Goal: Information Seeking & Learning: Compare options

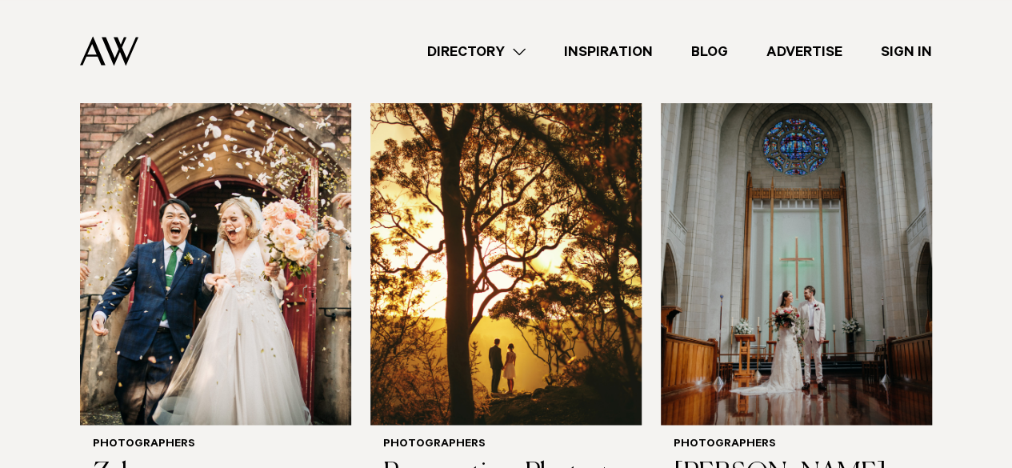
scroll to position [1113, 0]
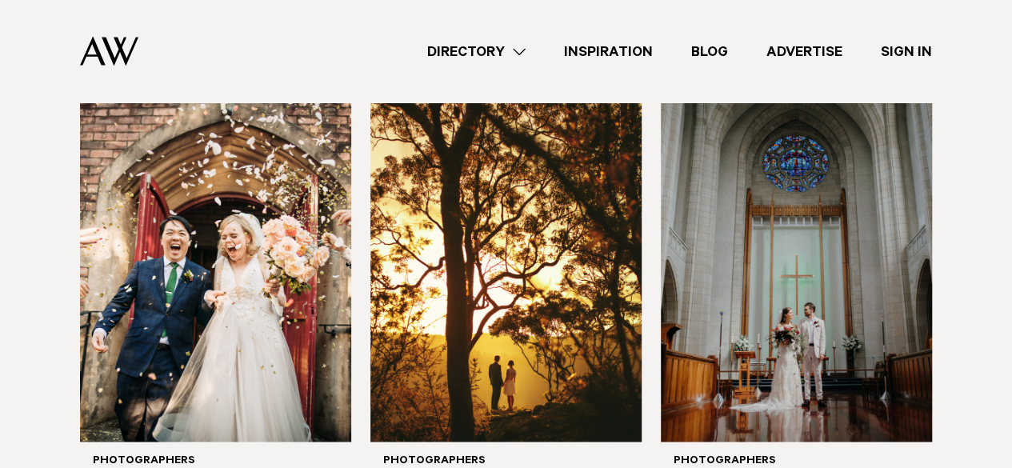
click at [517, 47] on link "Directory" at bounding box center [476, 52] width 137 height 22
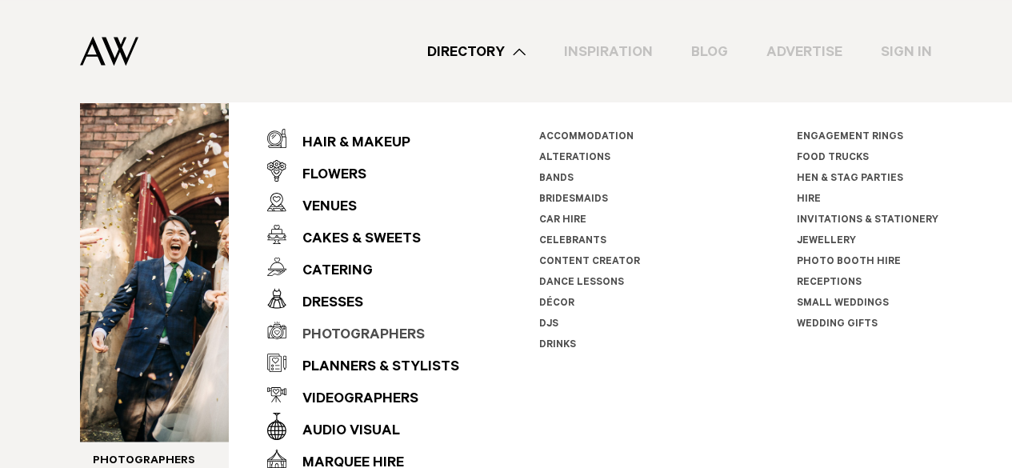
scroll to position [26, 0]
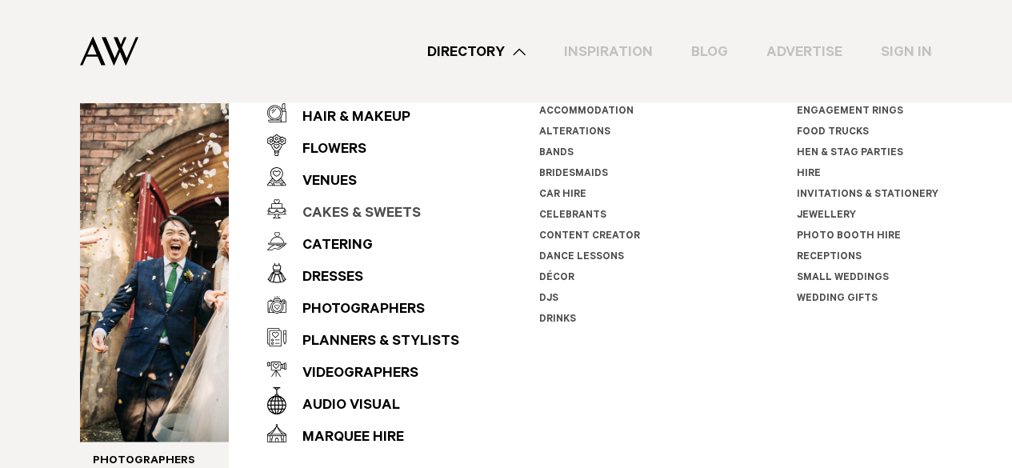
click at [359, 203] on div "Cakes & Sweets" at bounding box center [353, 214] width 134 height 32
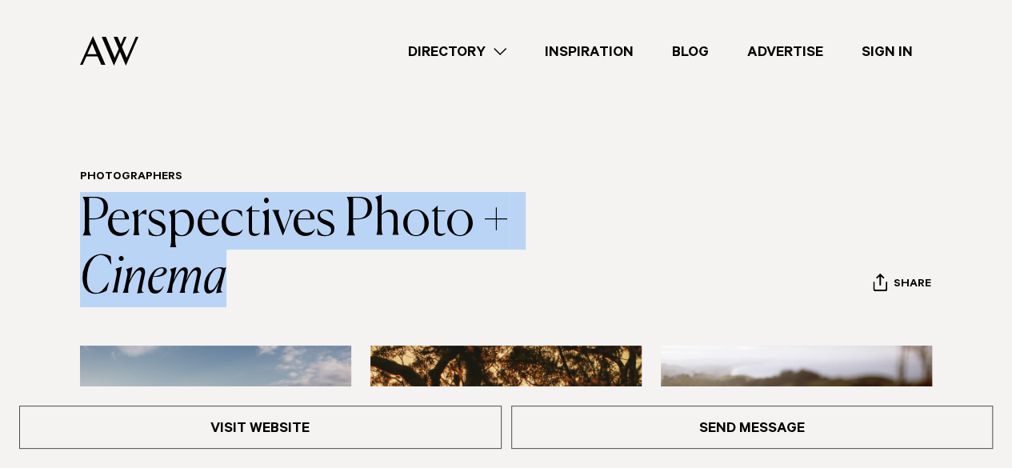
drag, startPoint x: 66, startPoint y: 214, endPoint x: 322, endPoint y: 266, distance: 260.4
click at [322, 266] on div "Photographers Perspectives Photo + Cinema Share Copy Link Email twitter" at bounding box center [506, 238] width 986 height 137
copy link "Perspectives Photo + Cinema"
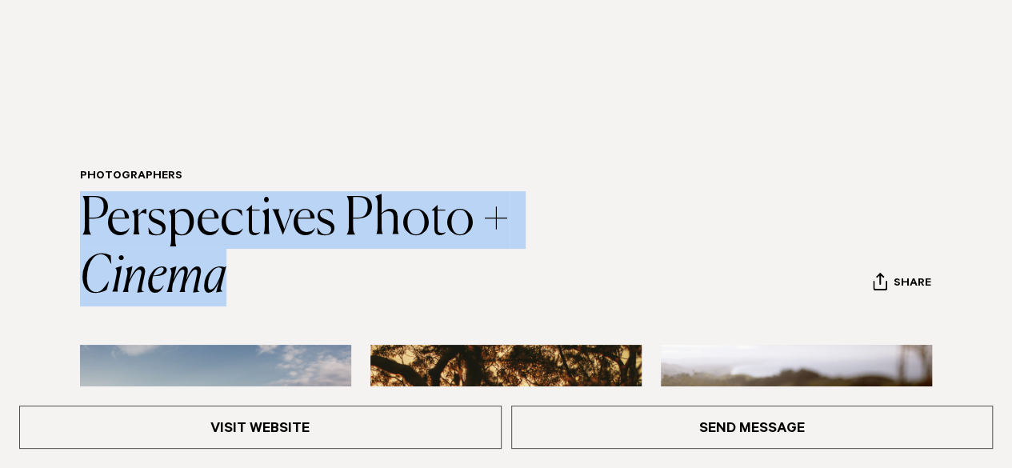
click at [340, 247] on h1 "Perspectives Photo + Cinema" at bounding box center [360, 248] width 560 height 115
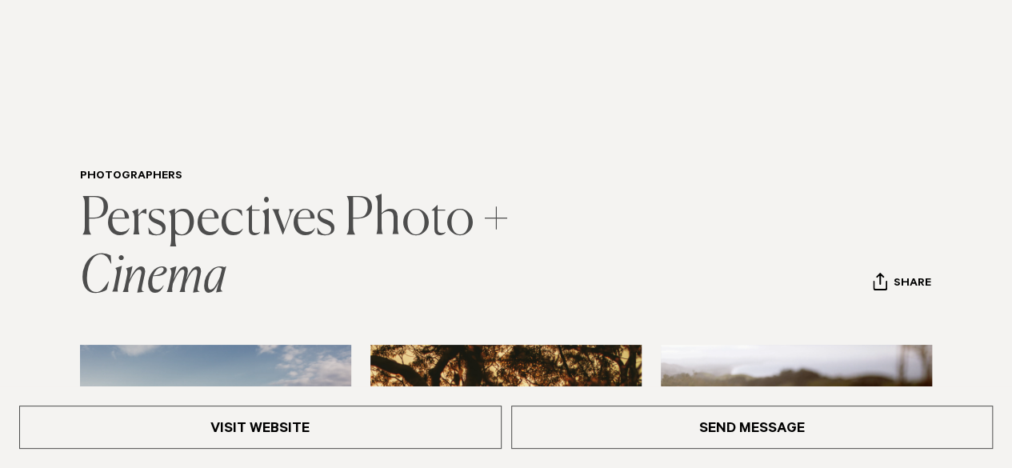
click at [329, 214] on link "Perspectives Photo + Cinema" at bounding box center [299, 248] width 438 height 109
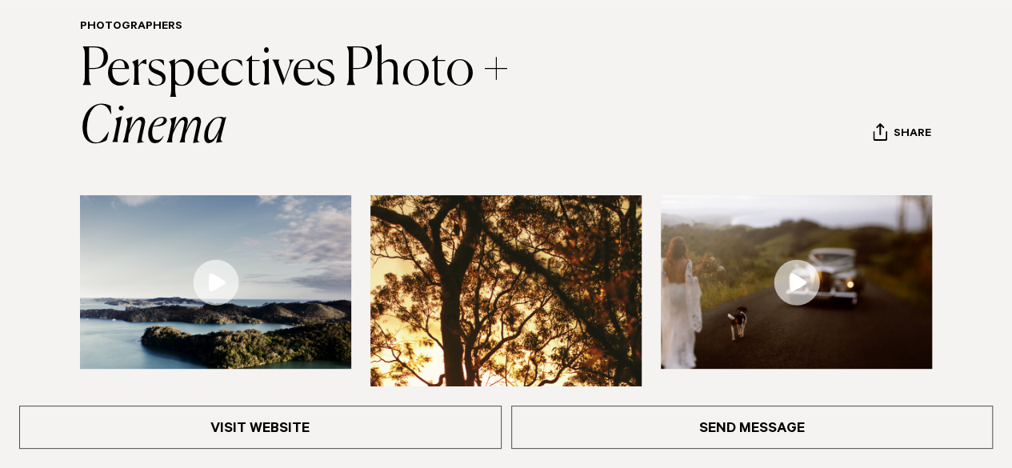
scroll to position [150, 0]
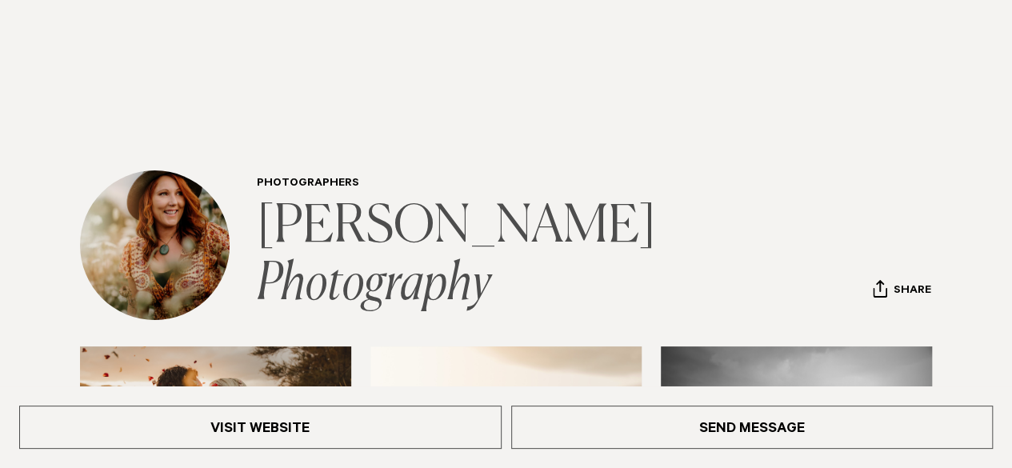
click at [323, 248] on link "Kate Little Photography" at bounding box center [460, 256] width 407 height 109
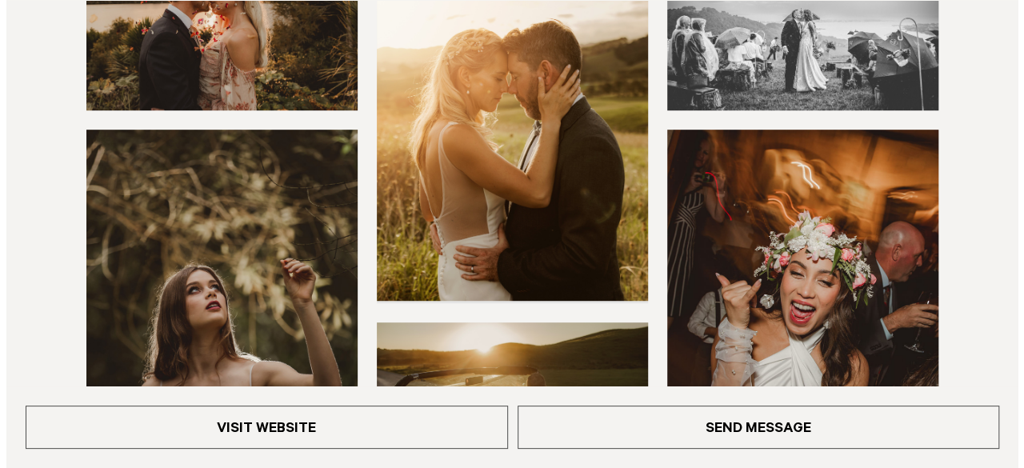
scroll to position [730, 0]
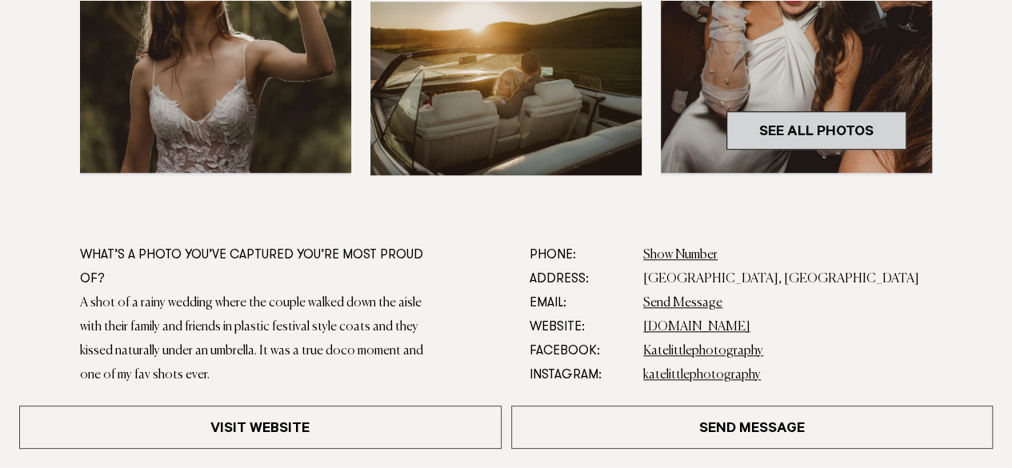
click at [747, 135] on link "See All Photos" at bounding box center [816, 130] width 180 height 38
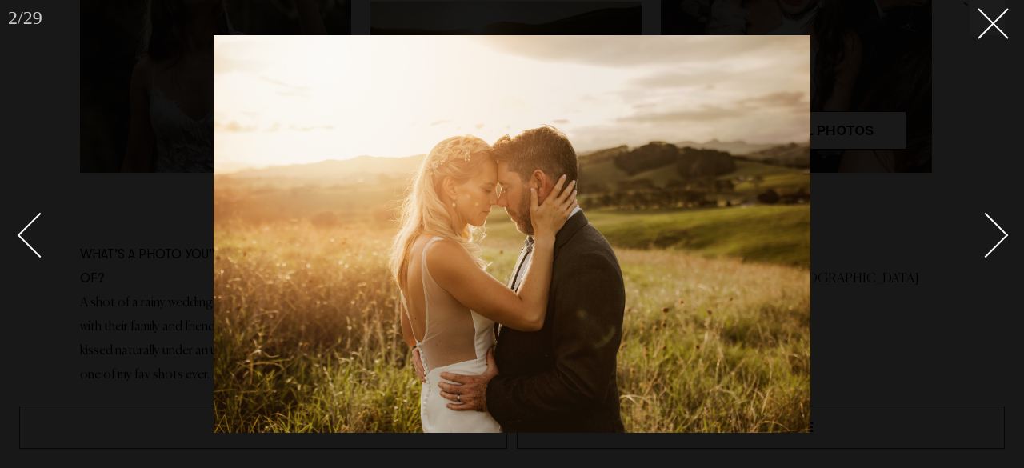
click at [930, 266] on div at bounding box center [512, 234] width 1024 height 468
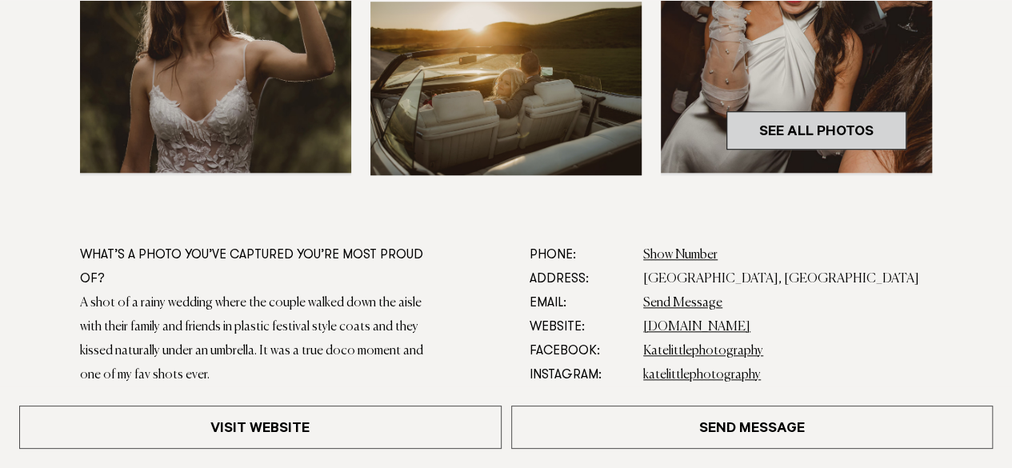
click at [850, 138] on link "See All Photos" at bounding box center [816, 130] width 180 height 38
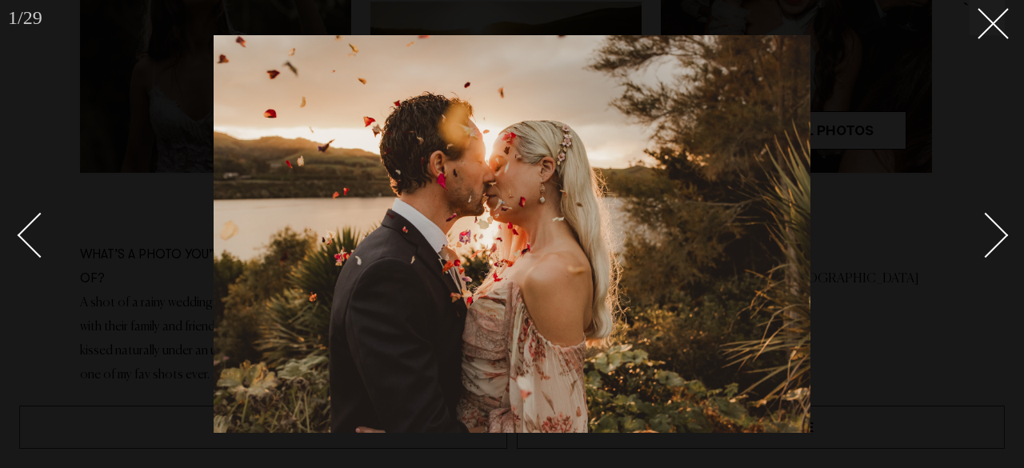
click at [991, 230] on div "Next slide" at bounding box center [986, 235] width 46 height 46
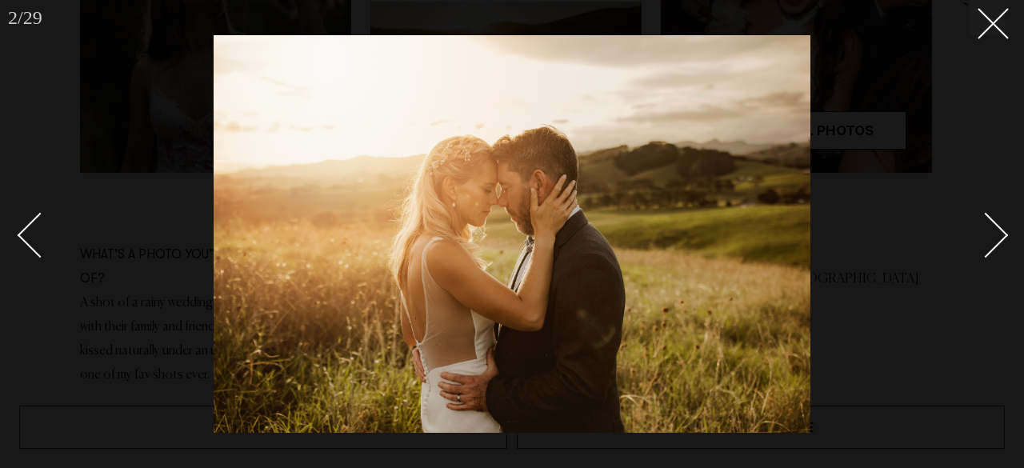
click at [991, 230] on div "Next slide" at bounding box center [986, 235] width 46 height 46
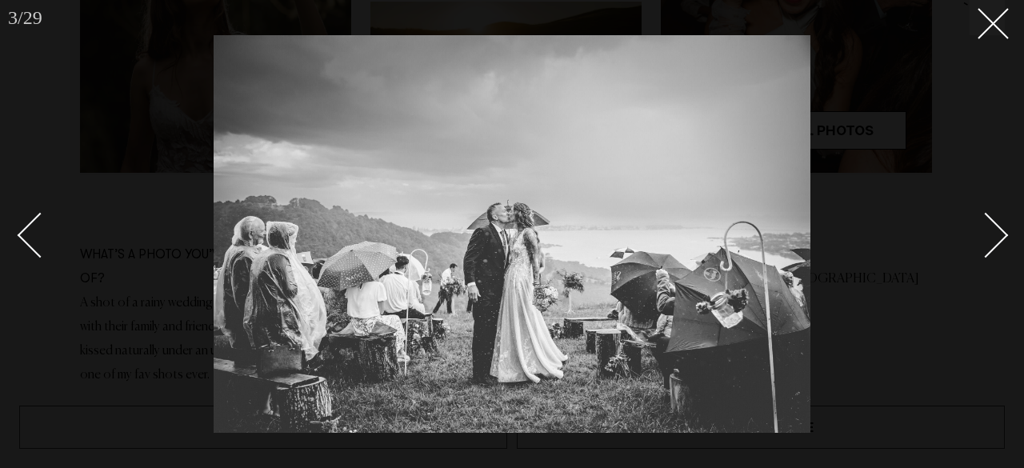
click at [991, 230] on div "Next slide" at bounding box center [986, 235] width 46 height 46
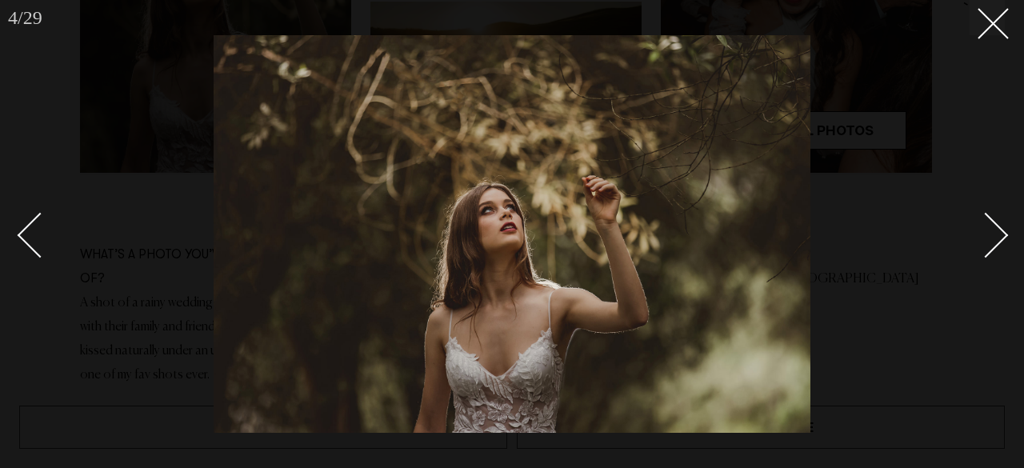
click at [991, 230] on div "Next slide" at bounding box center [986, 235] width 46 height 46
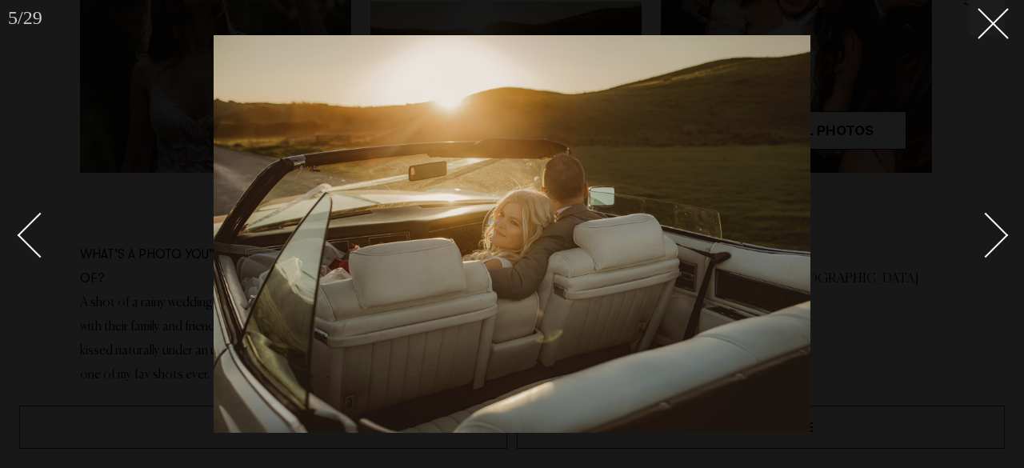
click at [991, 230] on div "Next slide" at bounding box center [986, 235] width 46 height 46
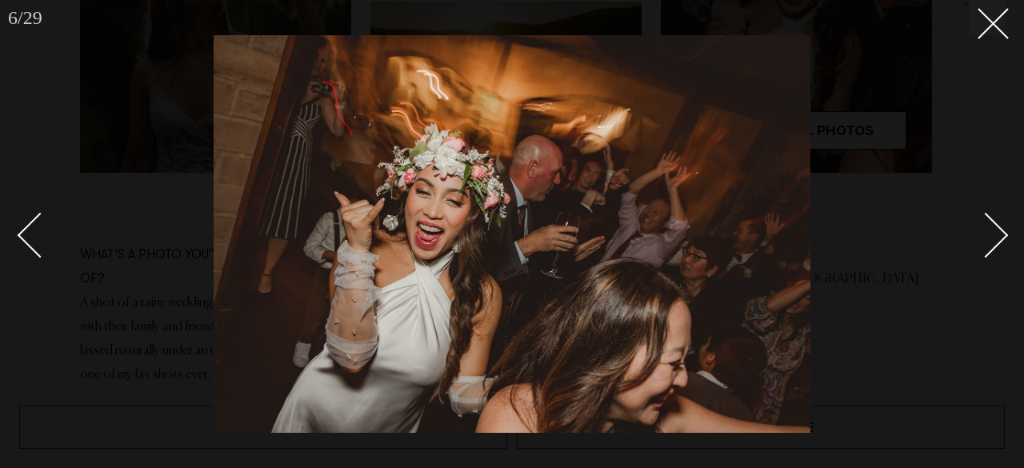
click at [991, 230] on div "Next slide" at bounding box center [986, 235] width 46 height 46
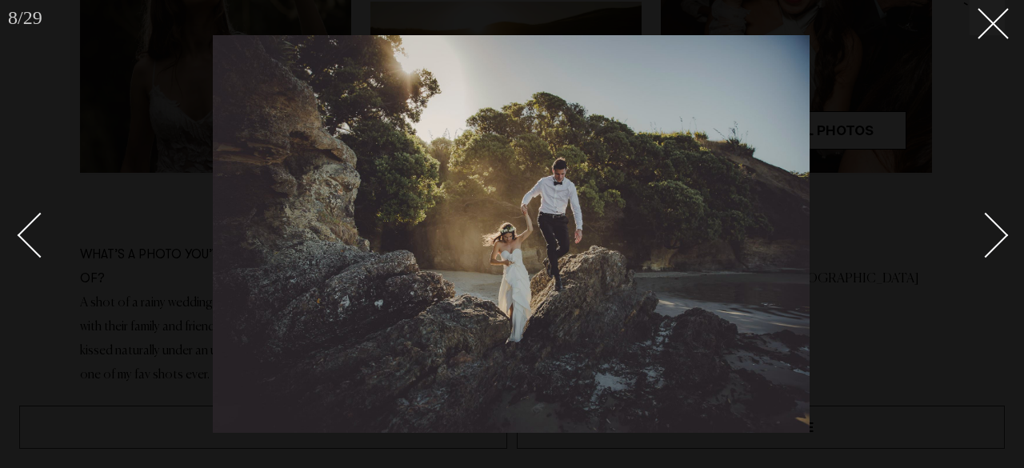
click at [991, 230] on div "Next slide" at bounding box center [986, 235] width 46 height 46
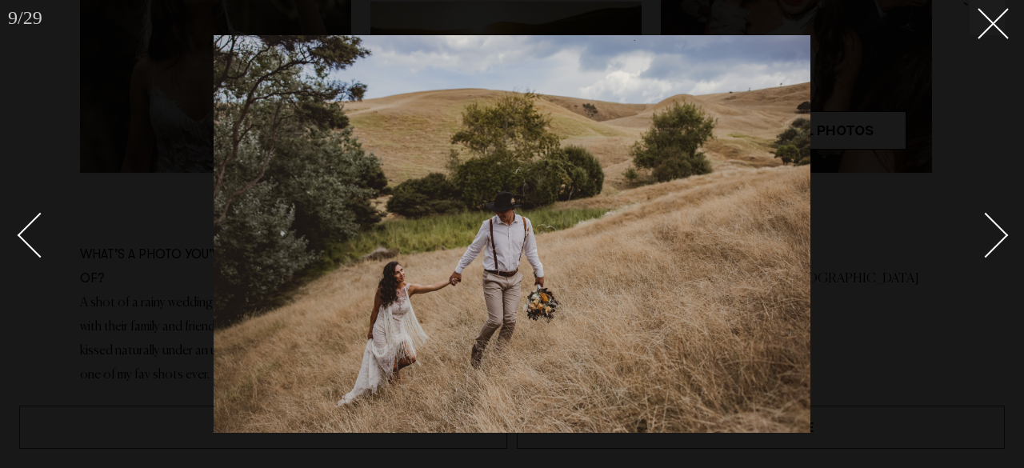
click at [991, 230] on div "Next slide" at bounding box center [986, 235] width 46 height 46
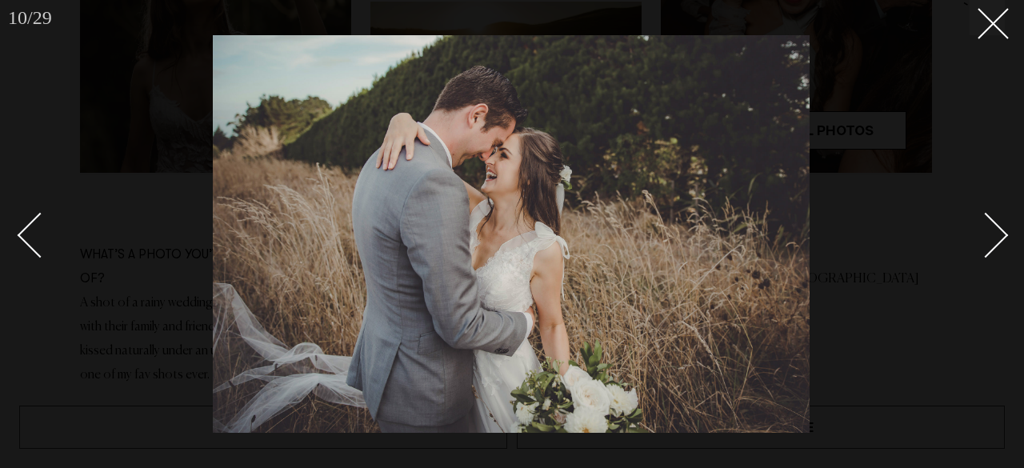
click at [991, 230] on div "Next slide" at bounding box center [986, 235] width 46 height 46
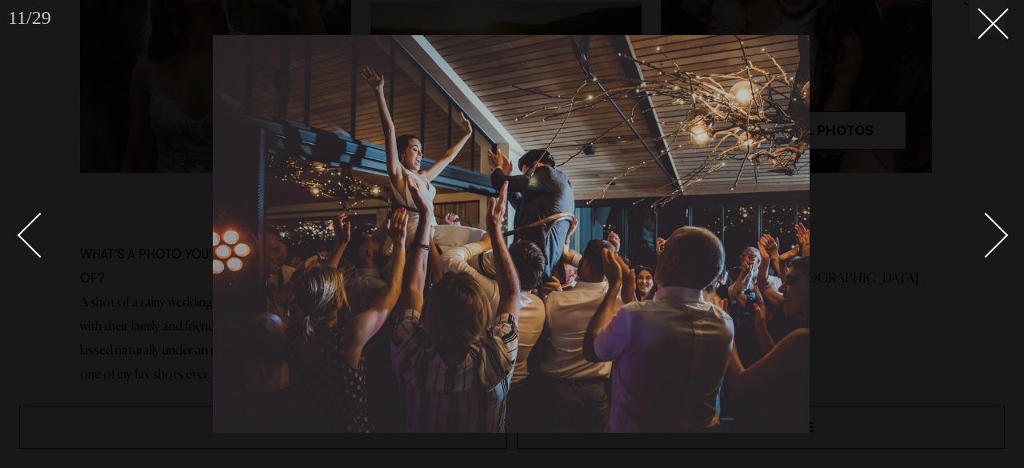
click at [991, 230] on div "Next slide" at bounding box center [986, 235] width 46 height 46
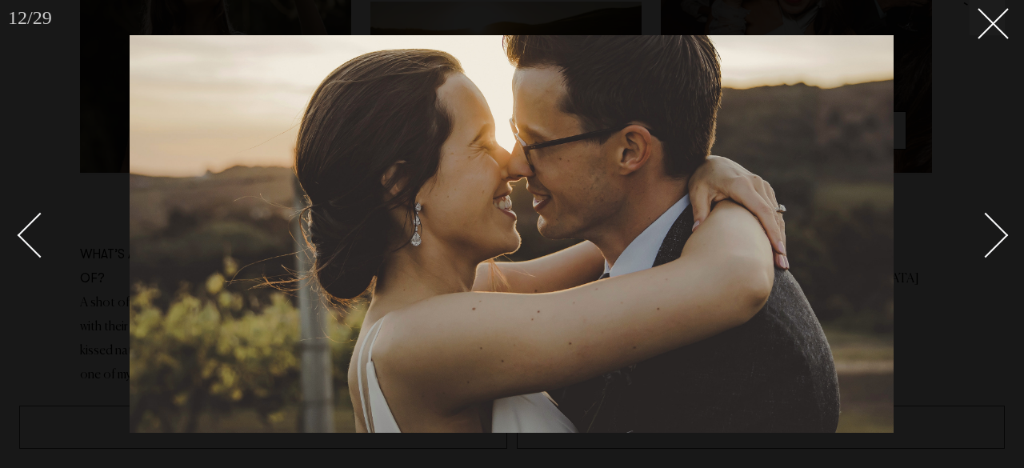
click at [991, 230] on div "Next slide" at bounding box center [986, 235] width 46 height 46
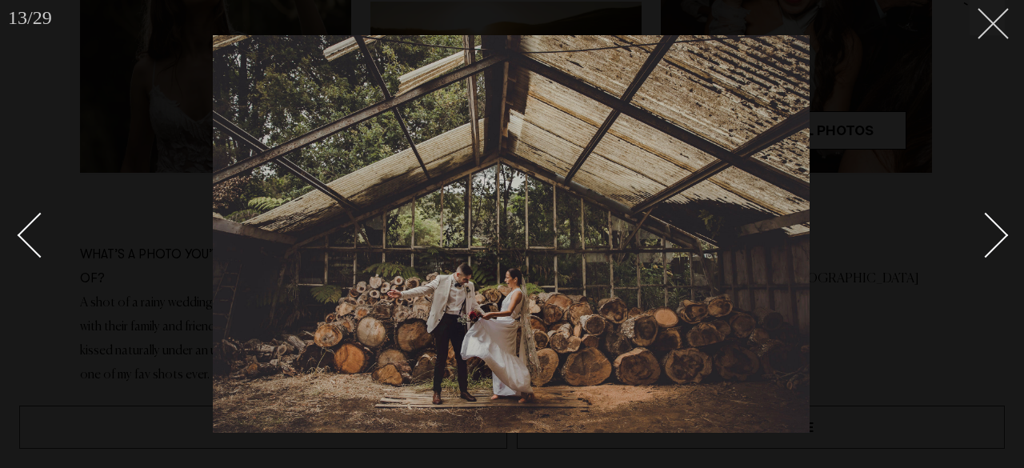
drag, startPoint x: 991, startPoint y: 230, endPoint x: 993, endPoint y: 17, distance: 212.8
click at [993, 17] on div "13 / 29 `" at bounding box center [512, 234] width 1024 height 468
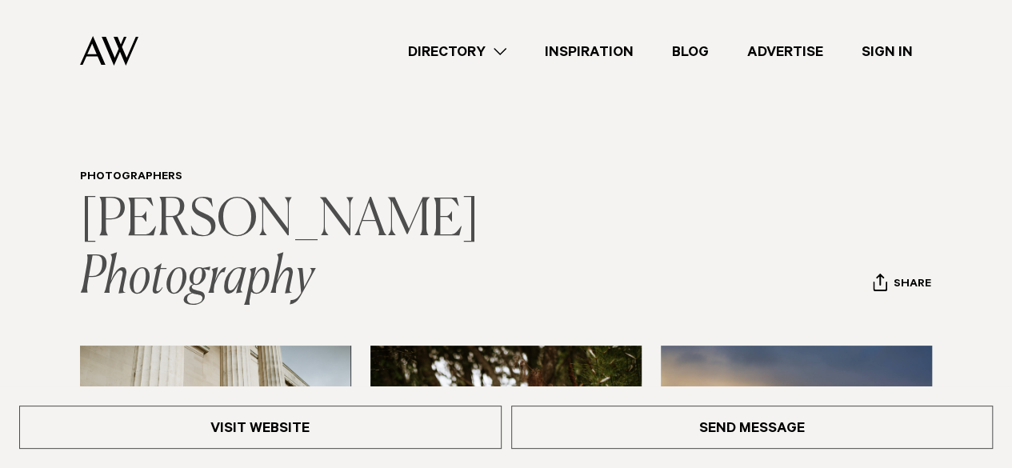
click at [237, 226] on link "[PERSON_NAME] Photography" at bounding box center [283, 249] width 407 height 109
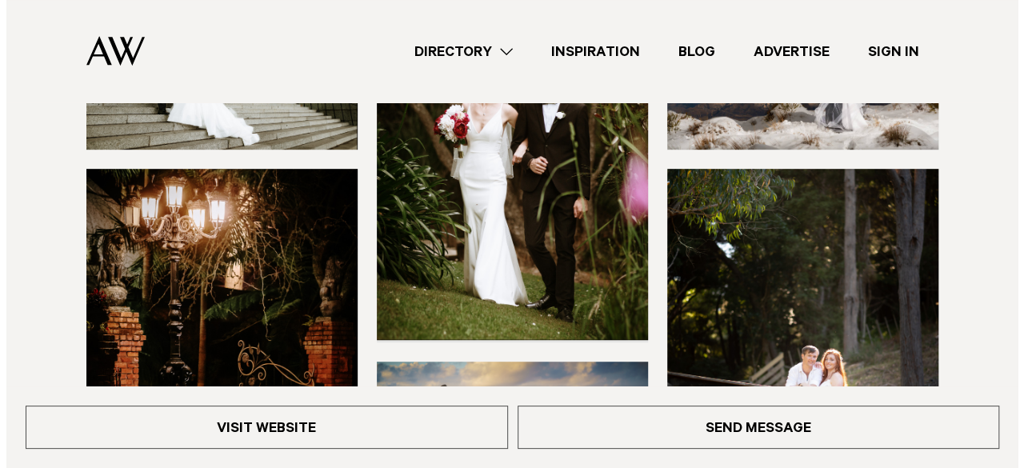
scroll to position [613, 0]
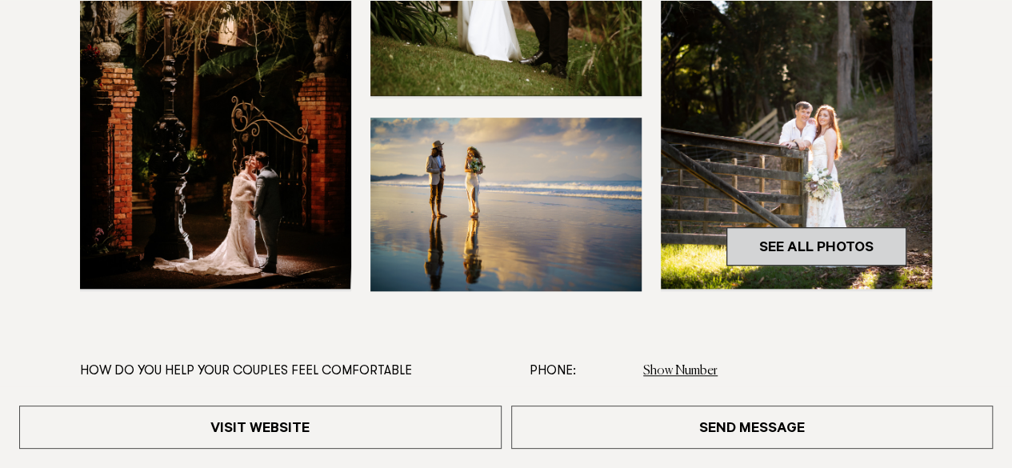
click at [799, 227] on link "See All Photos" at bounding box center [816, 246] width 180 height 38
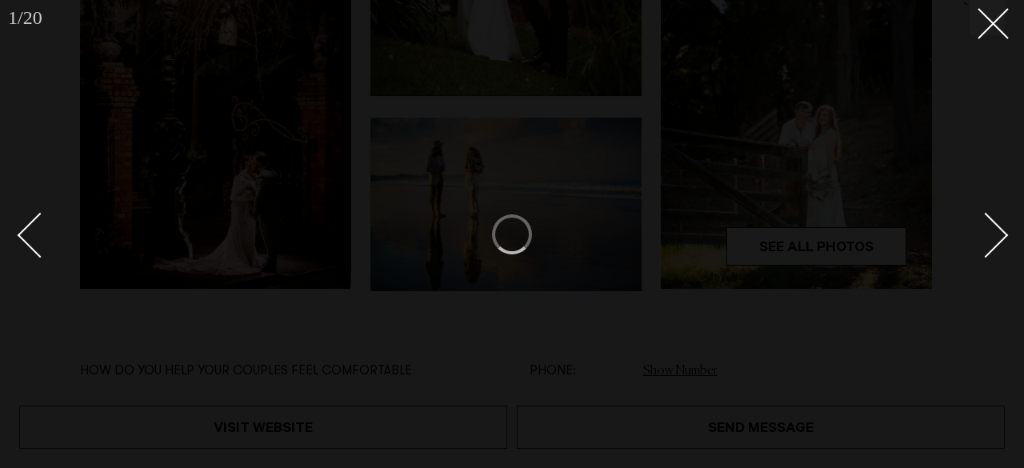
click at [998, 235] on div "Next slide" at bounding box center [986, 235] width 46 height 46
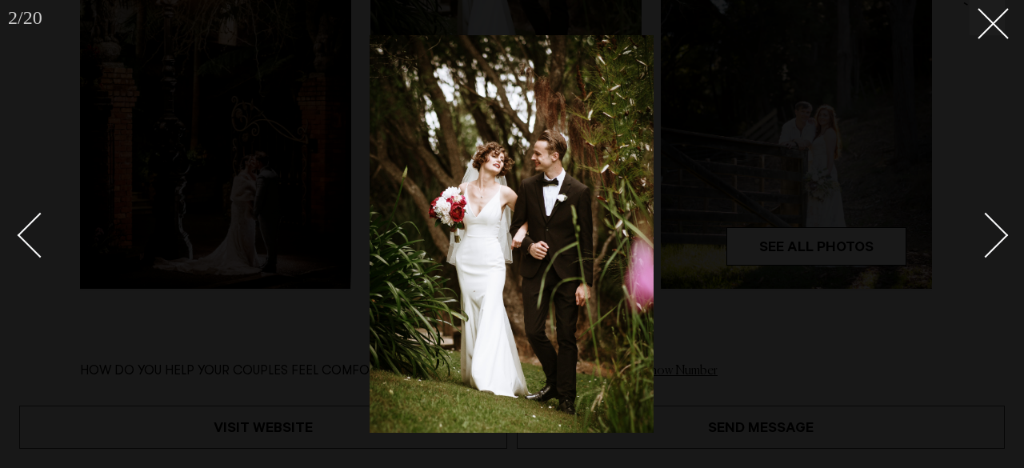
click at [991, 220] on div "Next slide" at bounding box center [986, 235] width 46 height 46
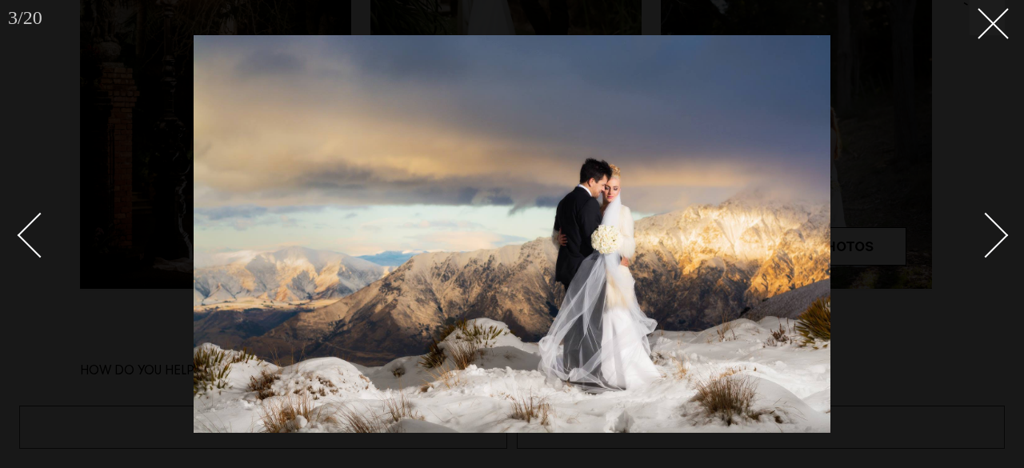
click at [991, 222] on div "Next slide" at bounding box center [986, 235] width 46 height 46
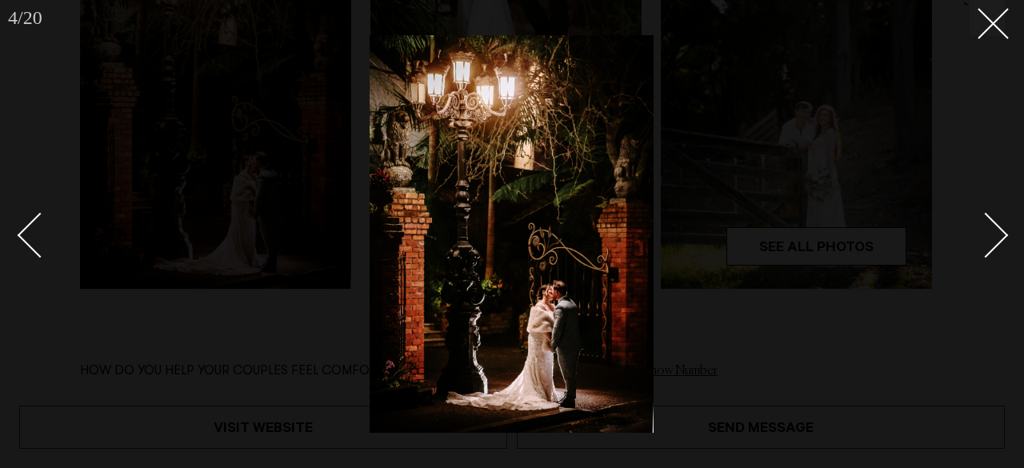
click at [991, 222] on div "Next slide" at bounding box center [986, 235] width 46 height 46
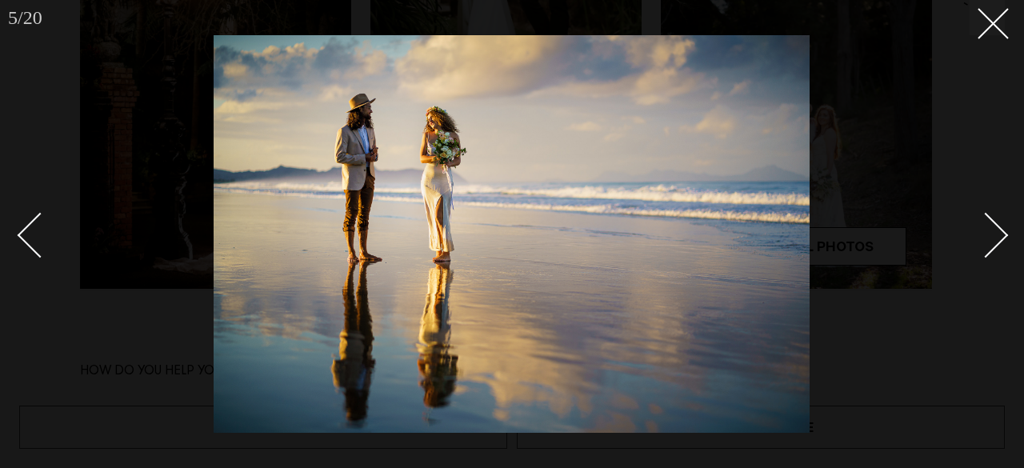
click at [991, 222] on div "Next slide" at bounding box center [986, 235] width 46 height 46
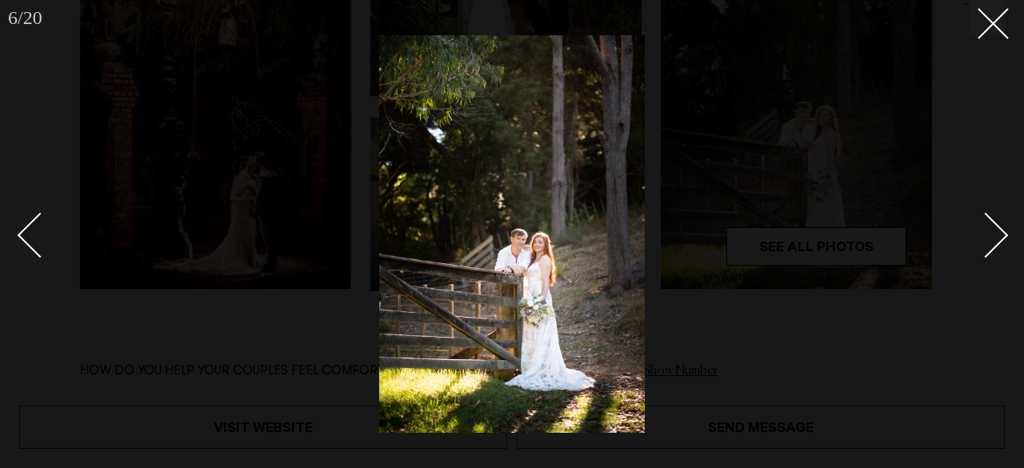
click at [991, 222] on div "Next slide" at bounding box center [986, 235] width 46 height 46
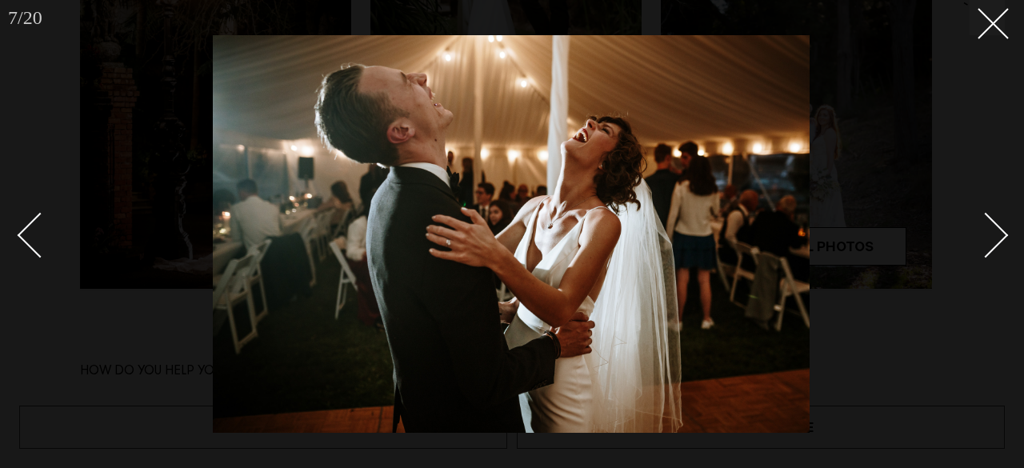
click at [991, 222] on div "Next slide" at bounding box center [986, 235] width 46 height 46
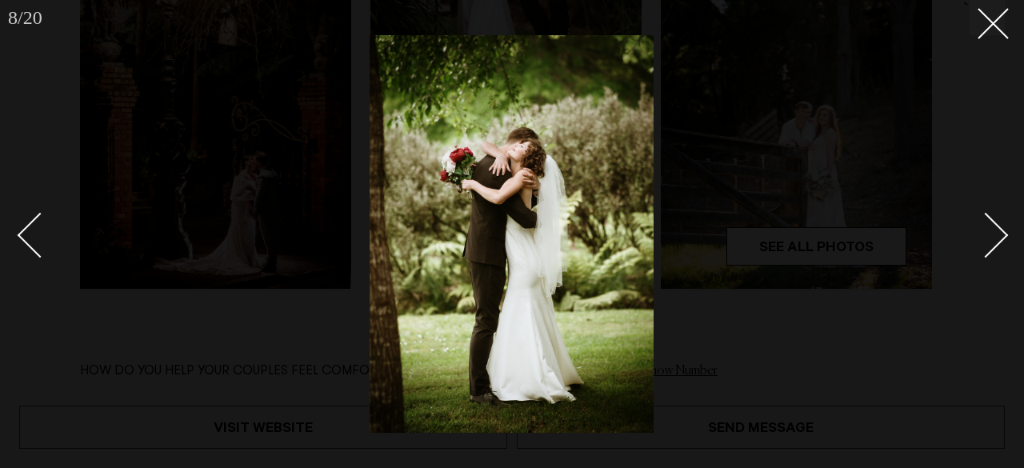
click at [862, 62] on div at bounding box center [512, 234] width 1024 height 468
click at [998, 9] on button at bounding box center [986, 17] width 35 height 35
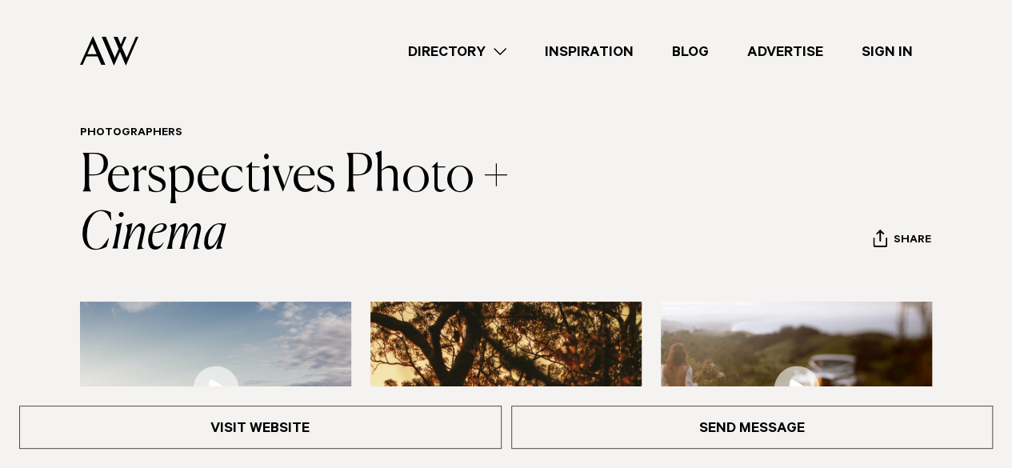
scroll to position [40, 0]
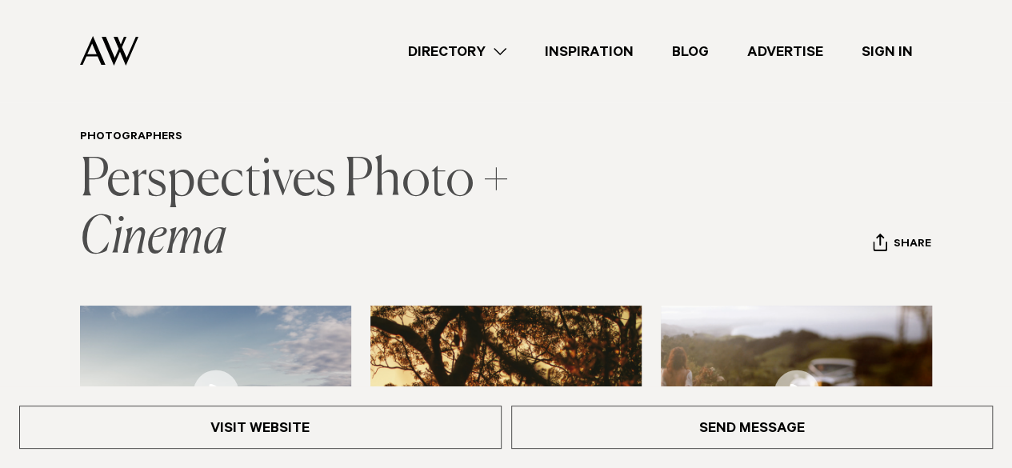
click at [322, 189] on link "Perspectives Photo + Cinema" at bounding box center [299, 209] width 438 height 109
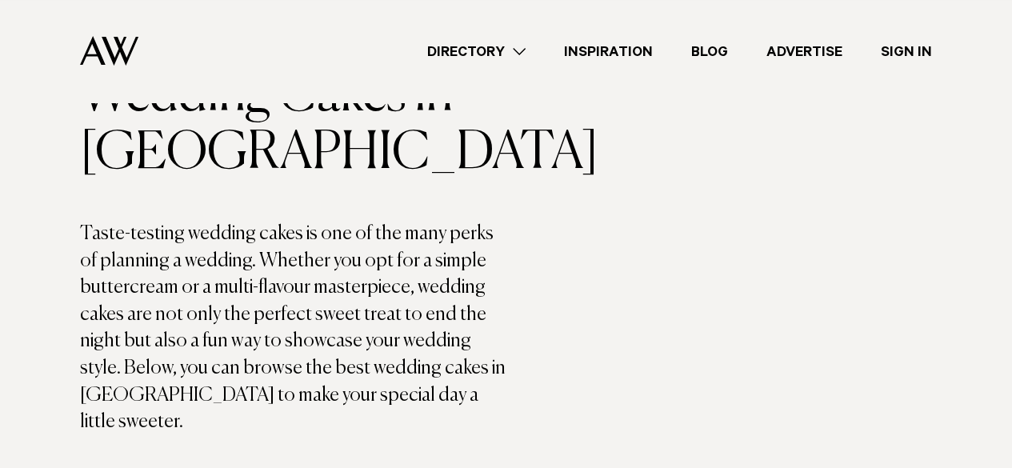
scroll to position [85, 0]
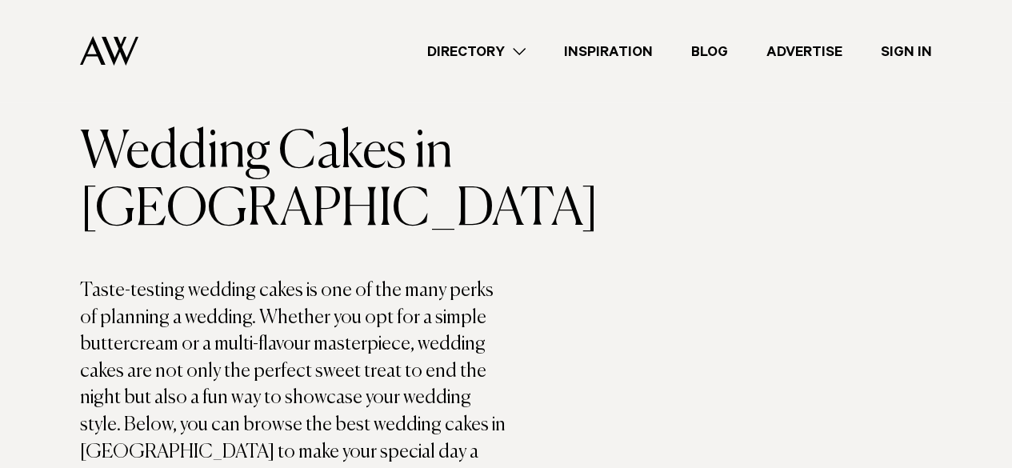
click at [525, 54] on link "Directory" at bounding box center [476, 52] width 137 height 22
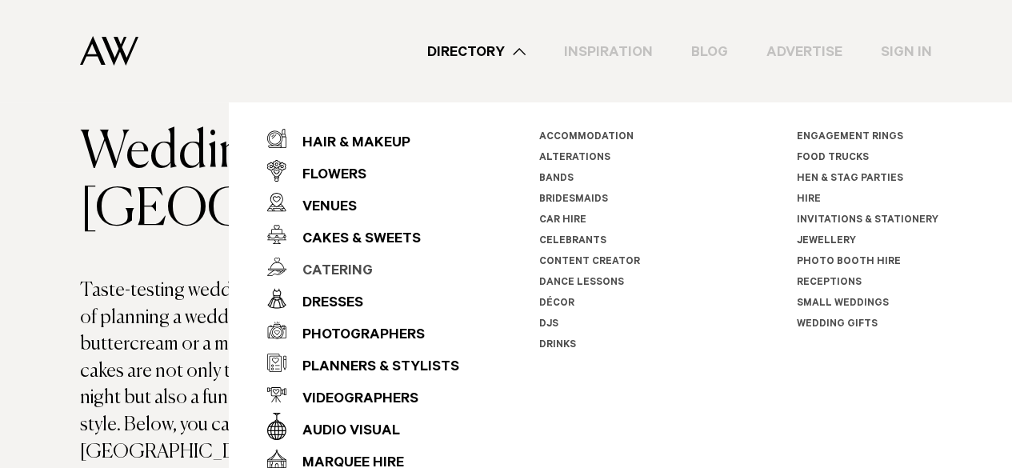
scroll to position [26, 0]
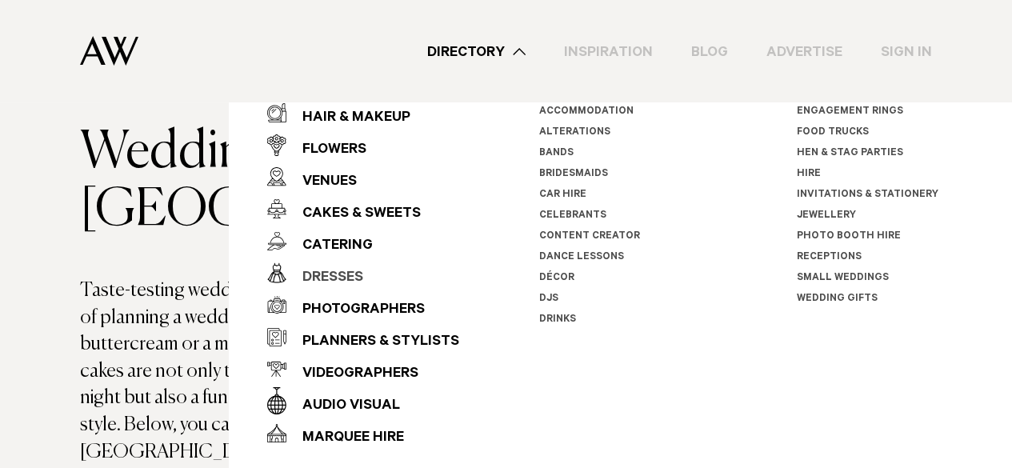
click at [343, 277] on div "Dresses" at bounding box center [324, 278] width 77 height 32
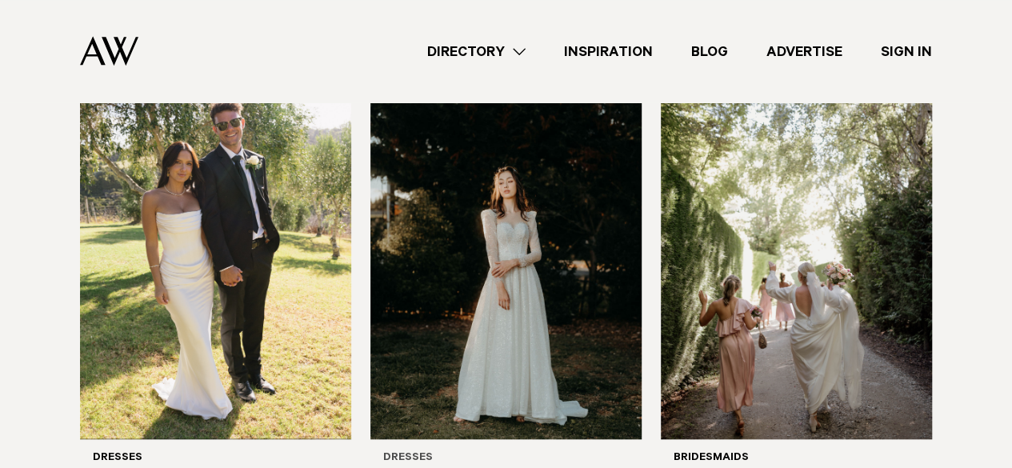
click at [383, 195] on img at bounding box center [505, 258] width 271 height 364
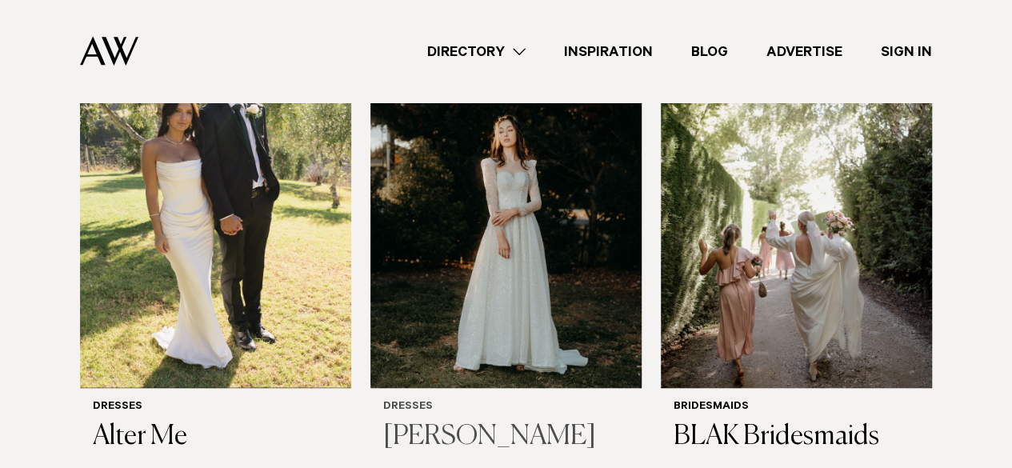
scroll to position [597, 0]
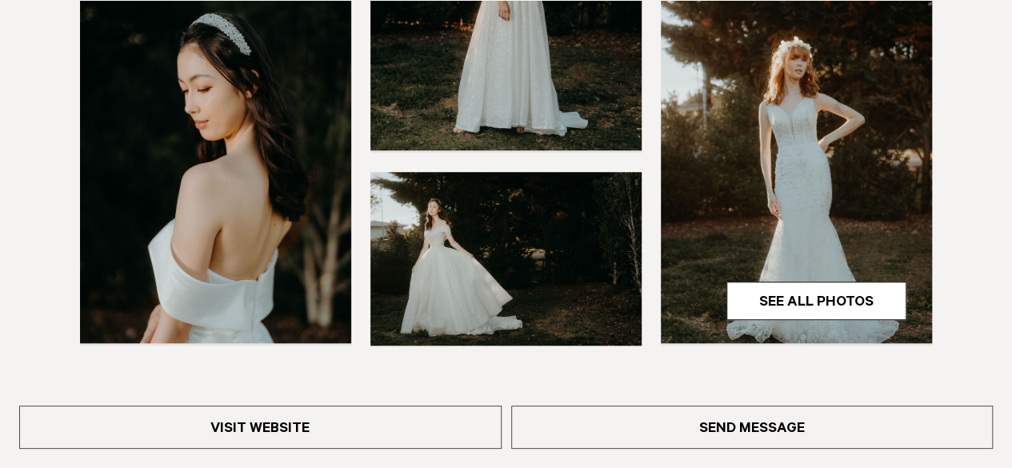
scroll to position [611, 0]
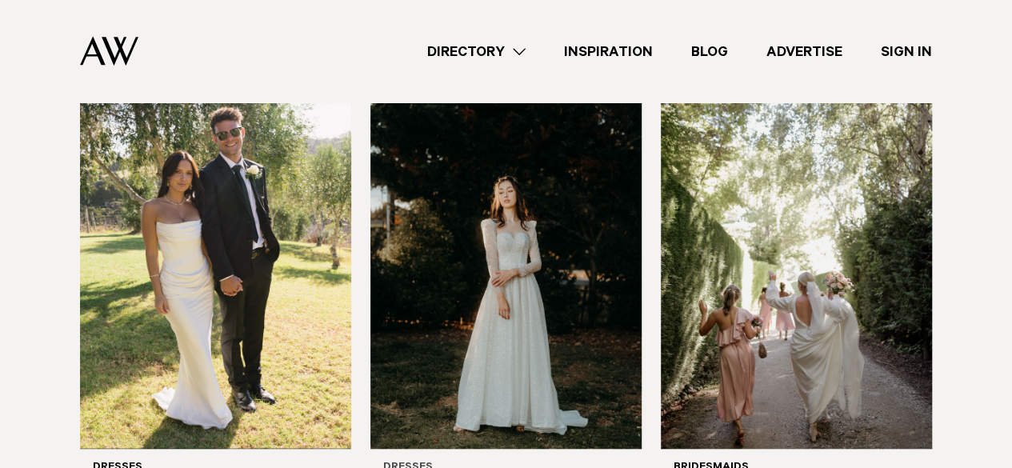
scroll to position [390, 0]
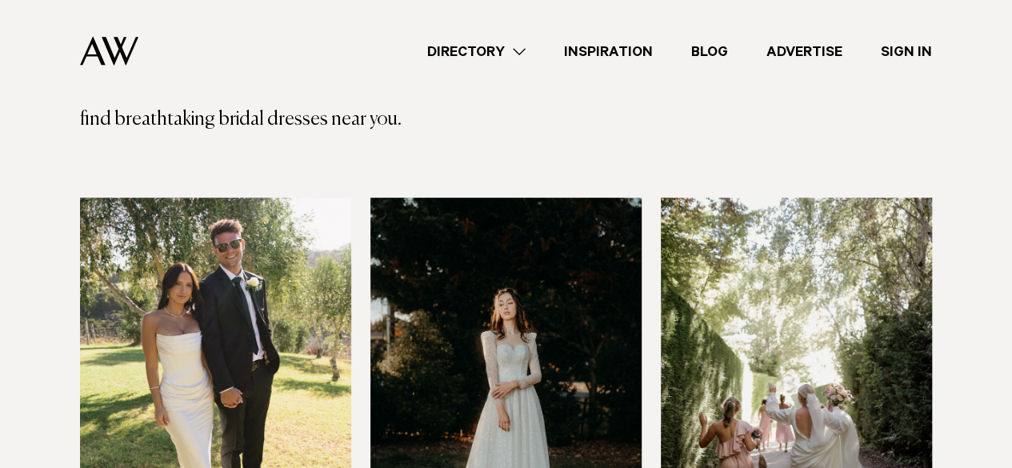
click at [512, 50] on link "Directory" at bounding box center [476, 52] width 137 height 22
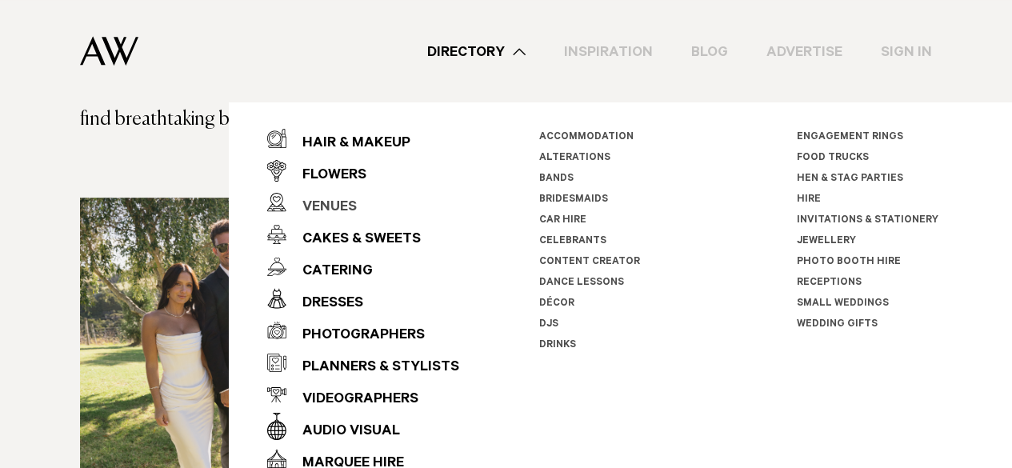
scroll to position [26, 0]
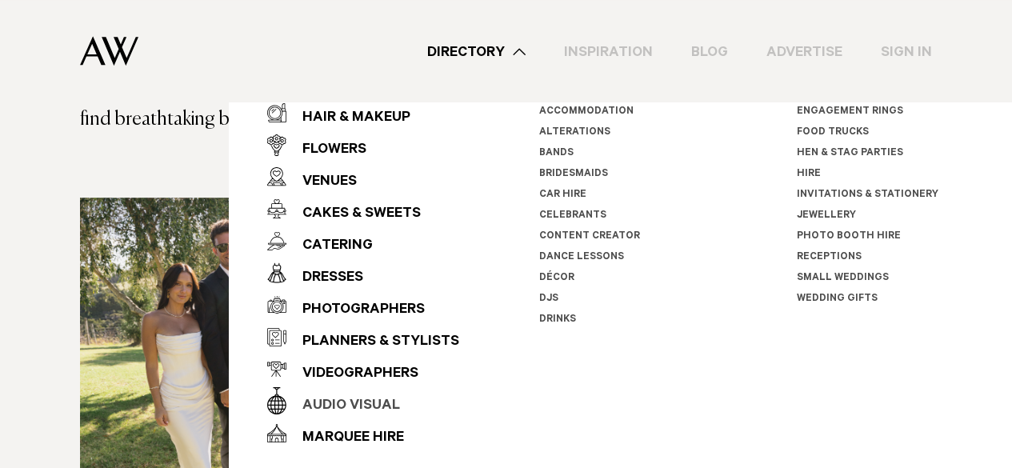
click at [346, 404] on div "Audio Visual" at bounding box center [343, 406] width 114 height 32
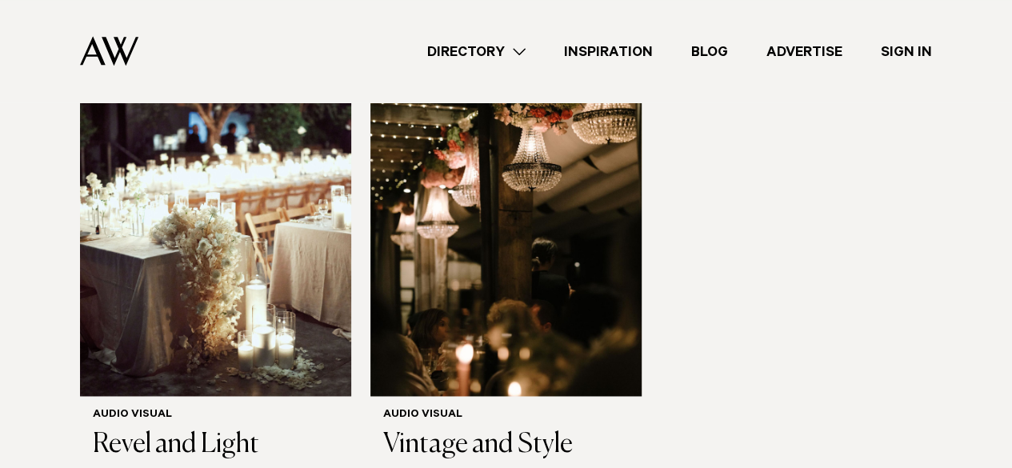
scroll to position [1015, 0]
click at [462, 429] on h3 "Vintage and Style" at bounding box center [506, 445] width 246 height 33
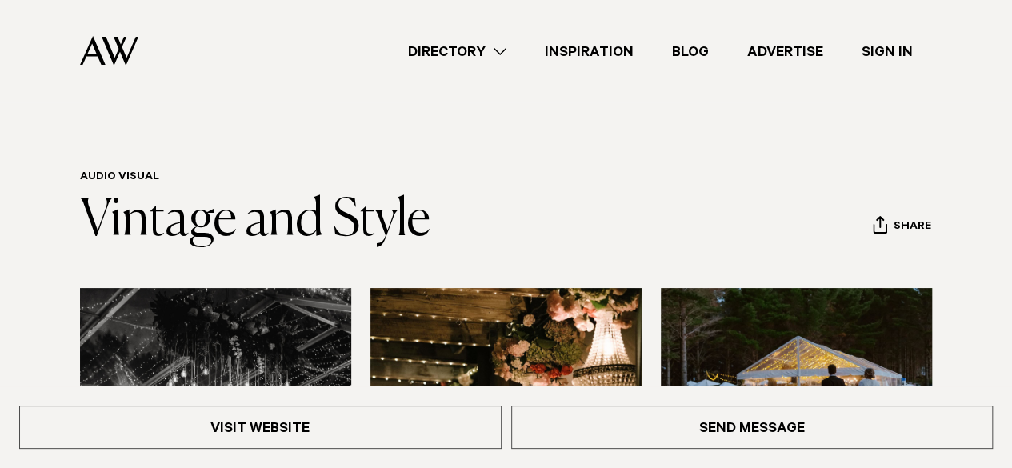
click at [502, 54] on link "Directory" at bounding box center [457, 52] width 137 height 22
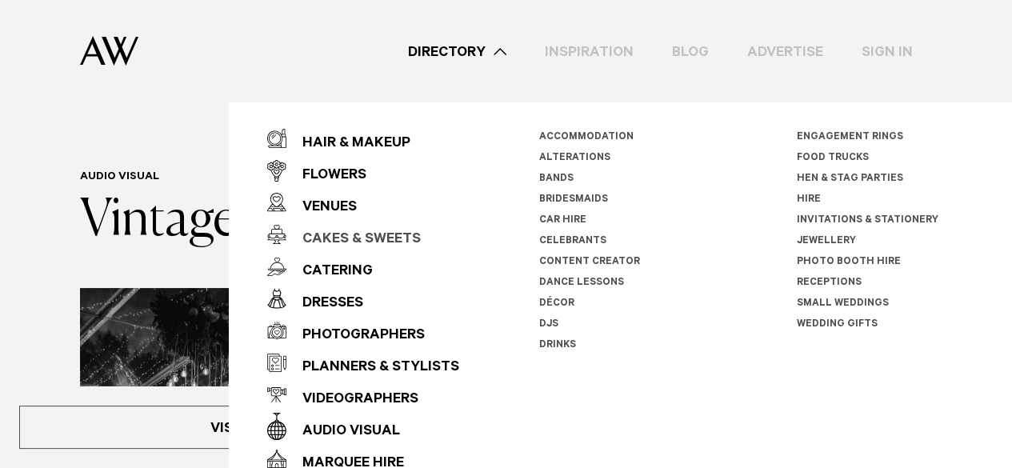
scroll to position [26, 0]
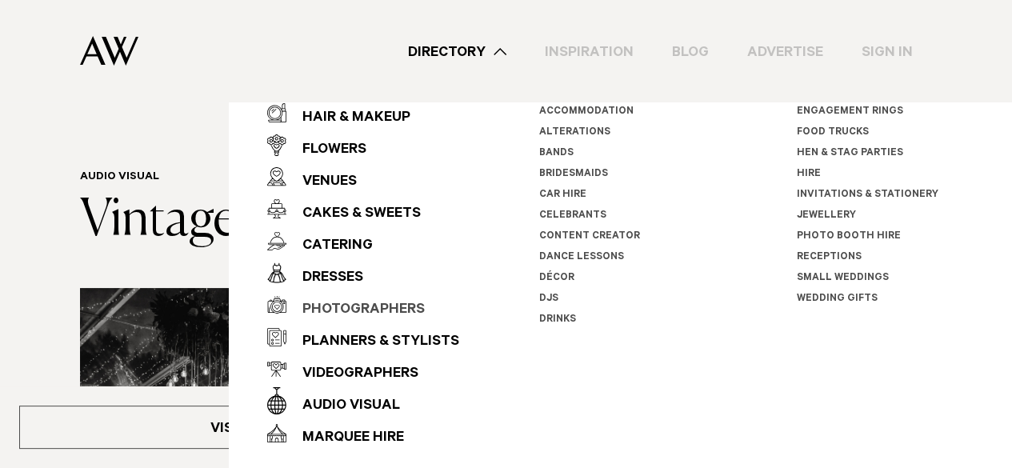
click at [334, 309] on div "Photographers" at bounding box center [355, 310] width 138 height 32
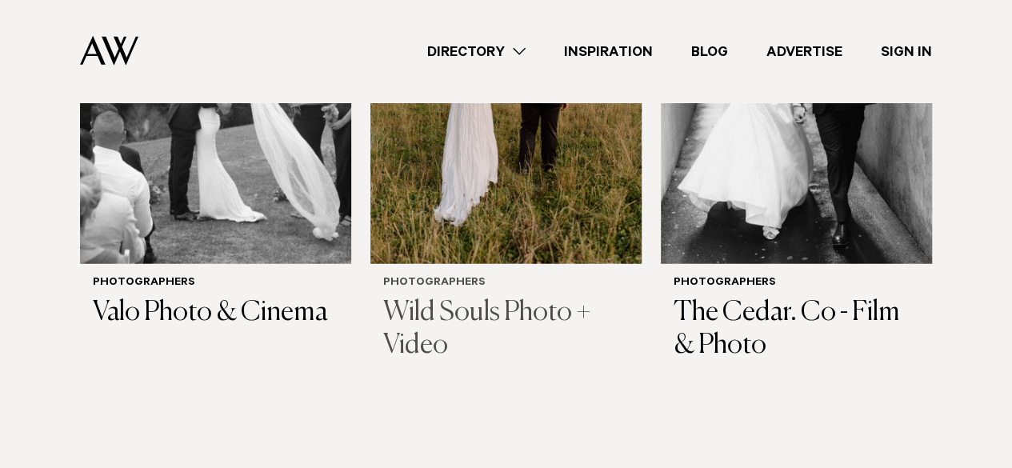
scroll to position [4960, 0]
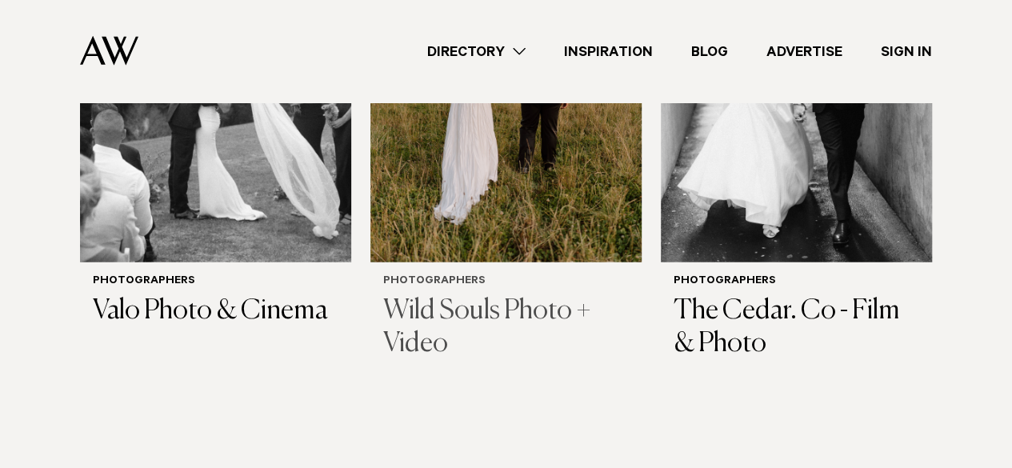
click at [565, 262] on div "Photographers Wild Souls Photo + Video" at bounding box center [505, 317] width 271 height 110
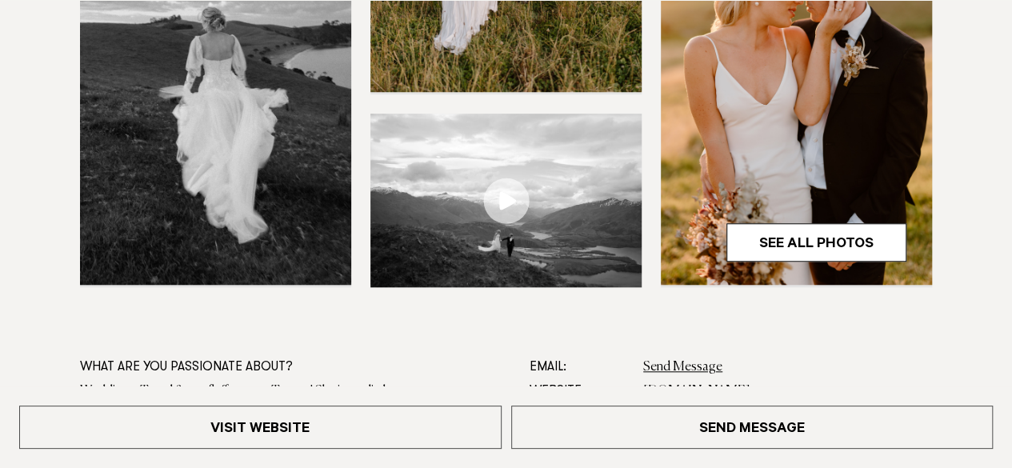
scroll to position [637, 0]
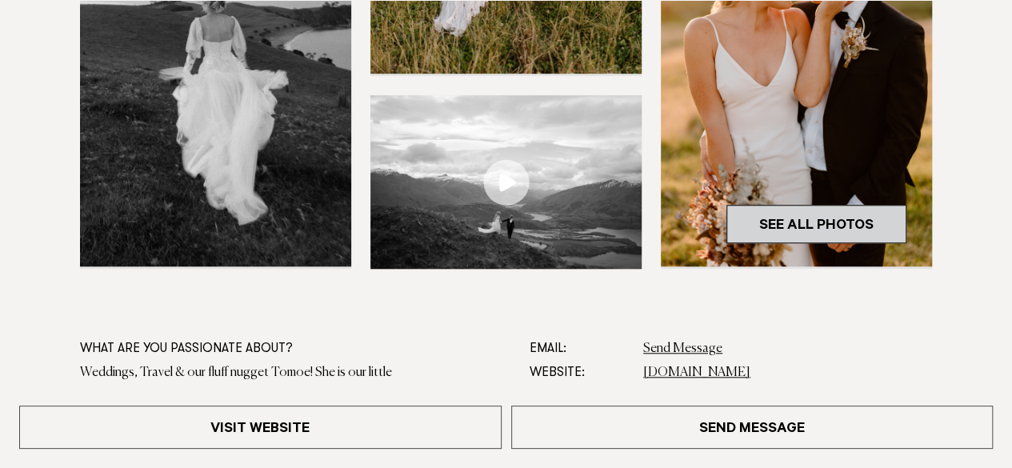
click at [833, 217] on link "See All Photos" at bounding box center [816, 224] width 180 height 38
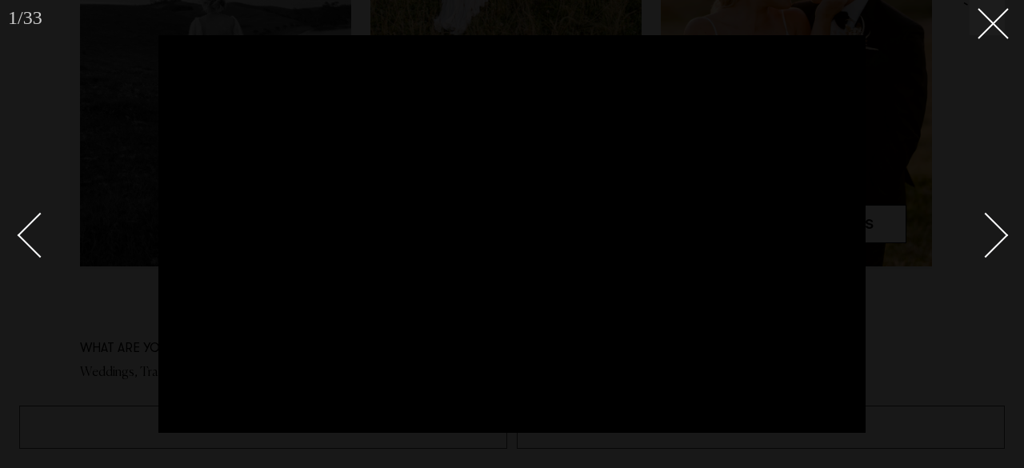
click at [1002, 210] on link at bounding box center [977, 234] width 56 height 80
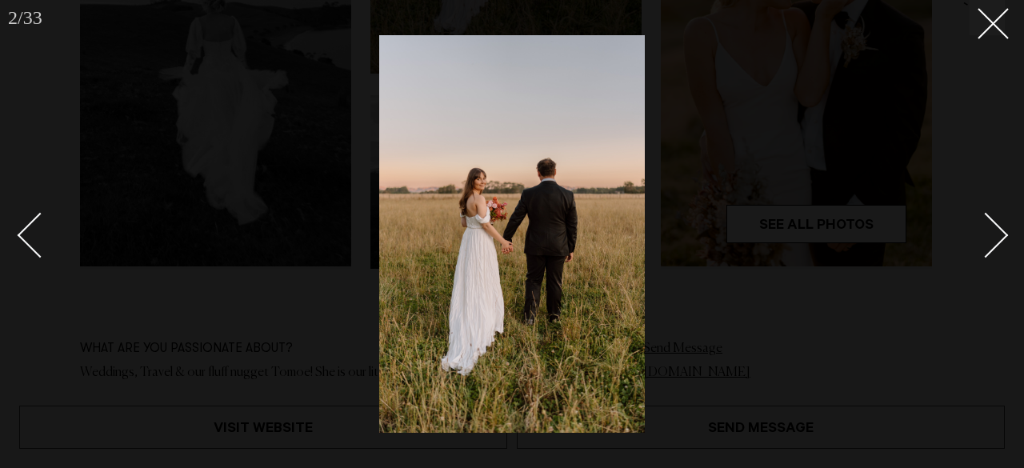
click at [1002, 210] on link at bounding box center [977, 234] width 56 height 80
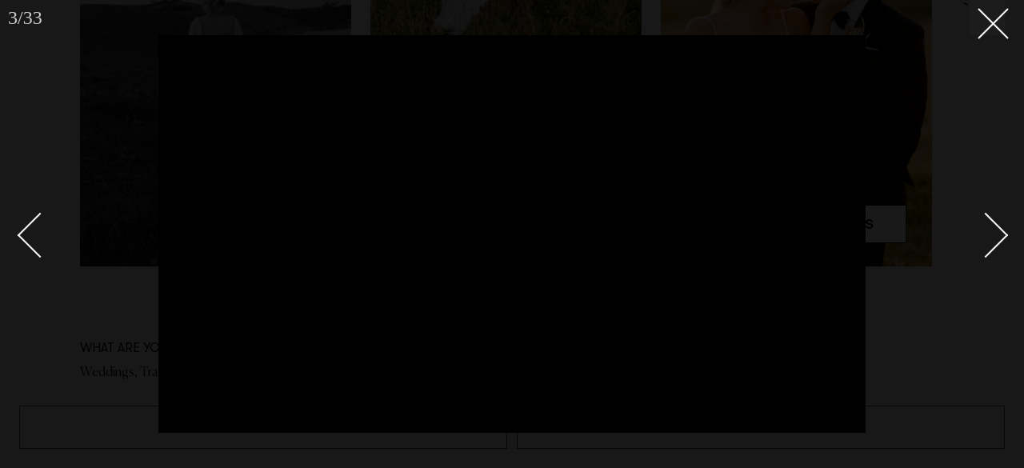
click at [1002, 210] on link at bounding box center [977, 234] width 56 height 80
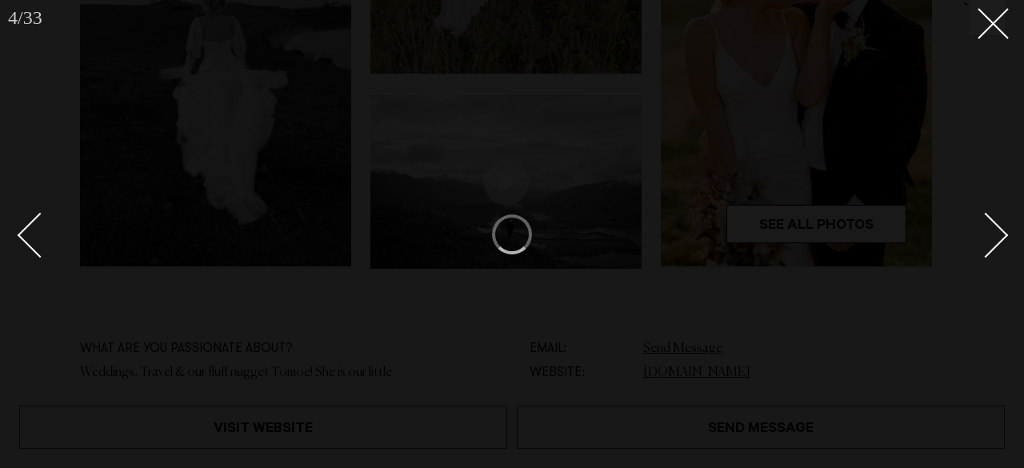
click at [1002, 210] on link at bounding box center [977, 234] width 56 height 80
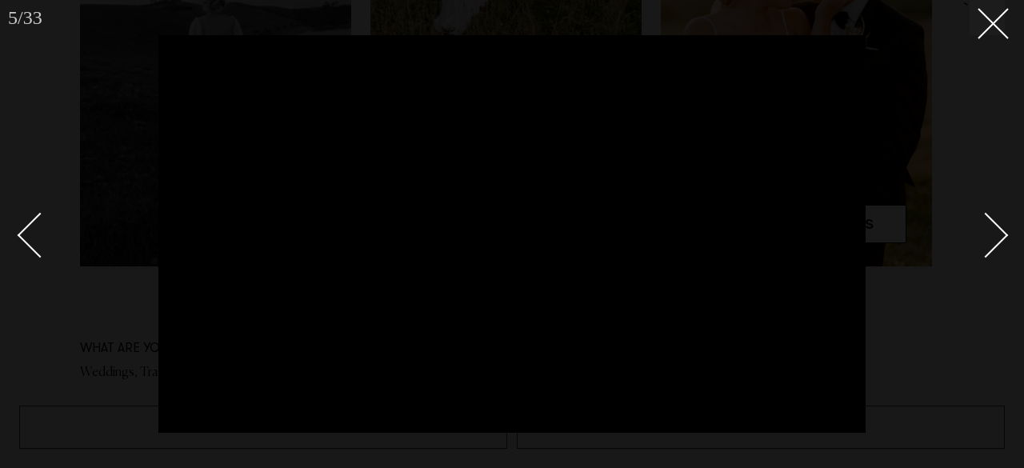
click at [1007, 254] on div at bounding box center [512, 234] width 1024 height 468
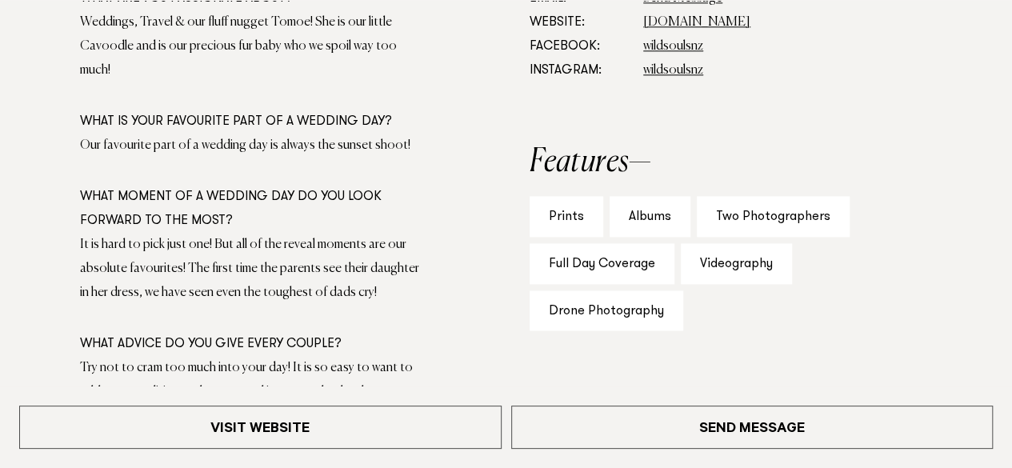
scroll to position [1011, 0]
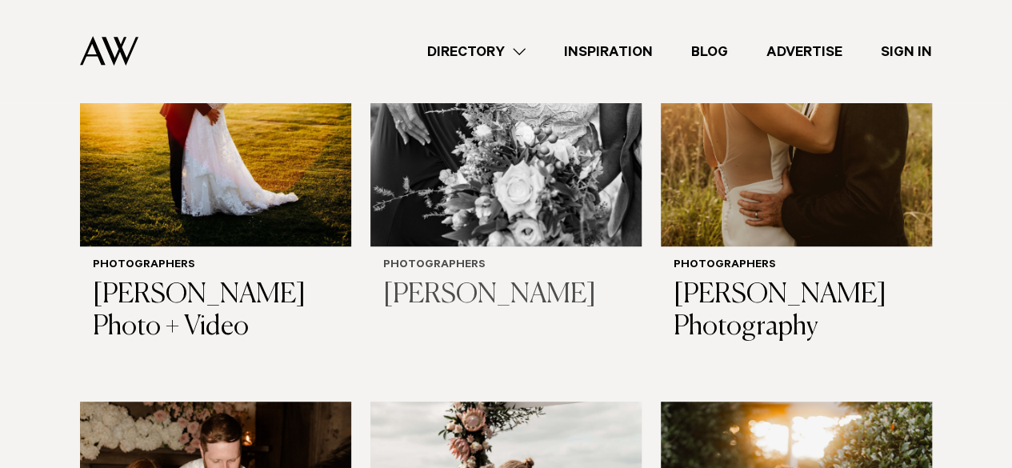
scroll to position [3375, 0]
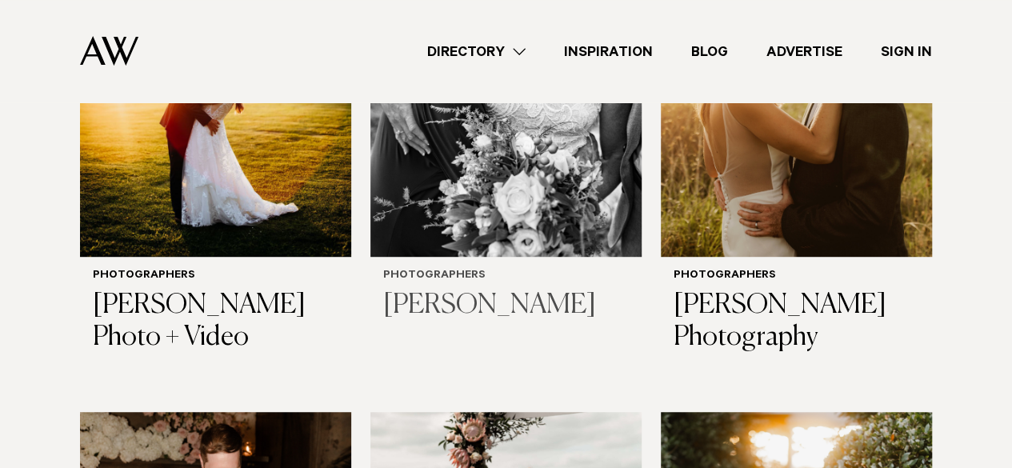
click at [551, 190] on img at bounding box center [505, 75] width 271 height 364
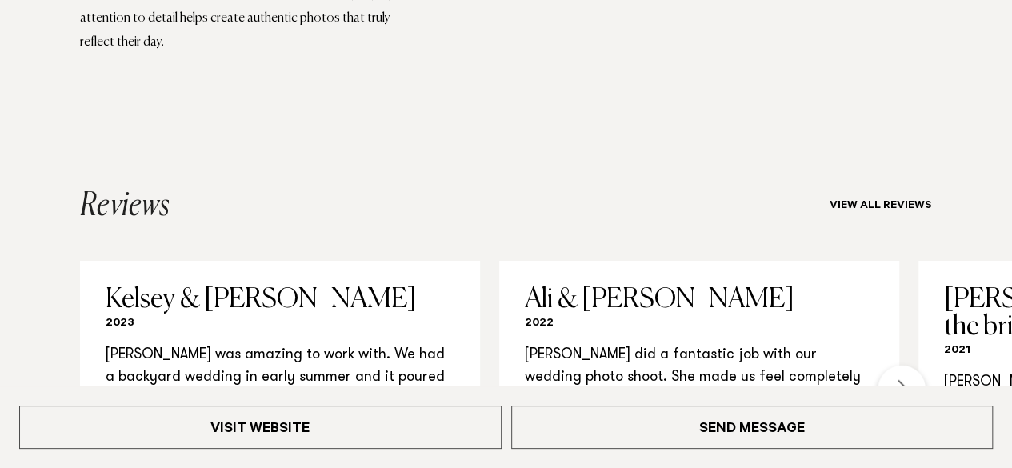
scroll to position [1796, 0]
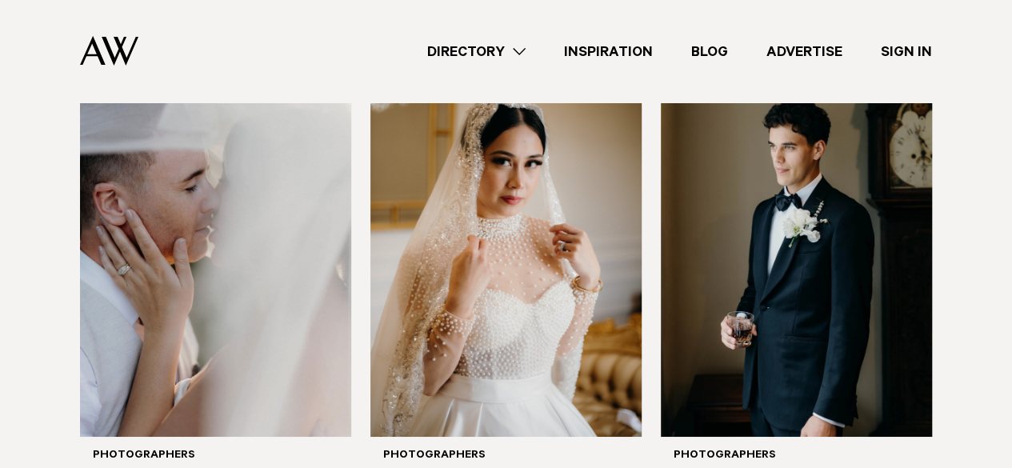
scroll to position [2678, 0]
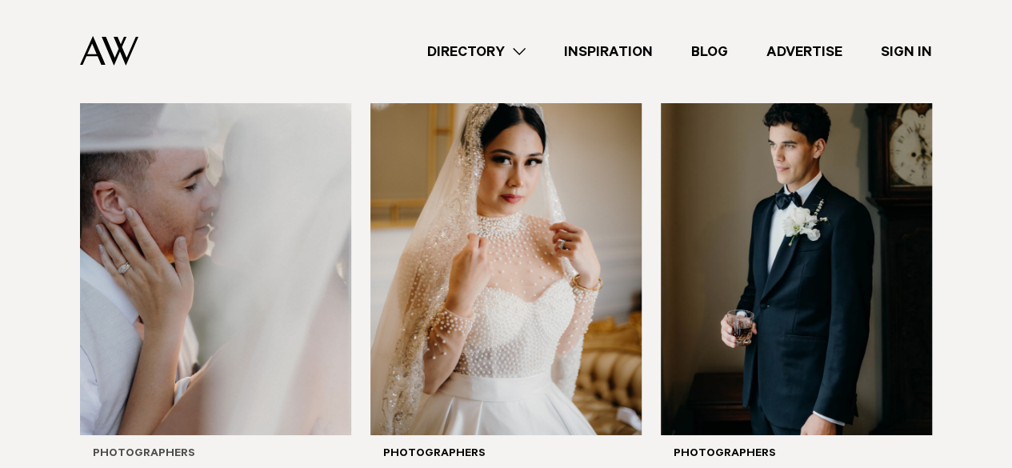
click at [250, 261] on img at bounding box center [215, 253] width 271 height 364
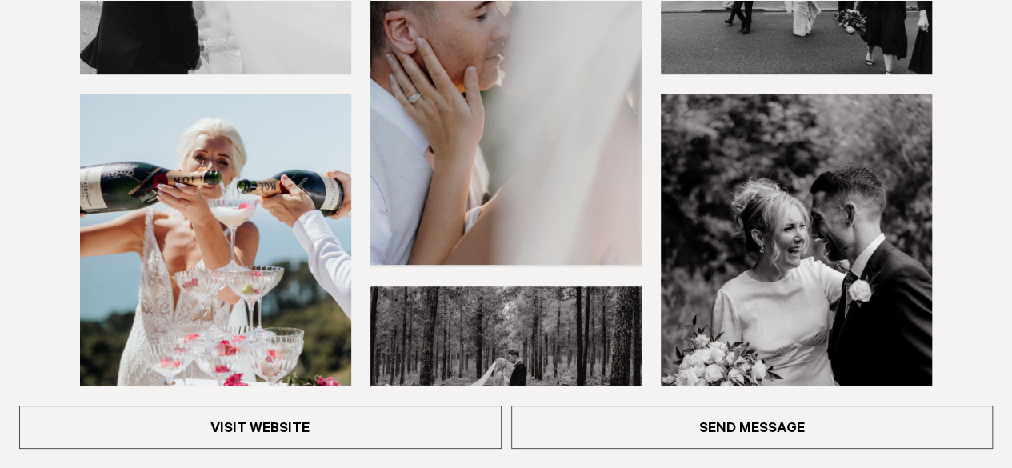
scroll to position [649, 0]
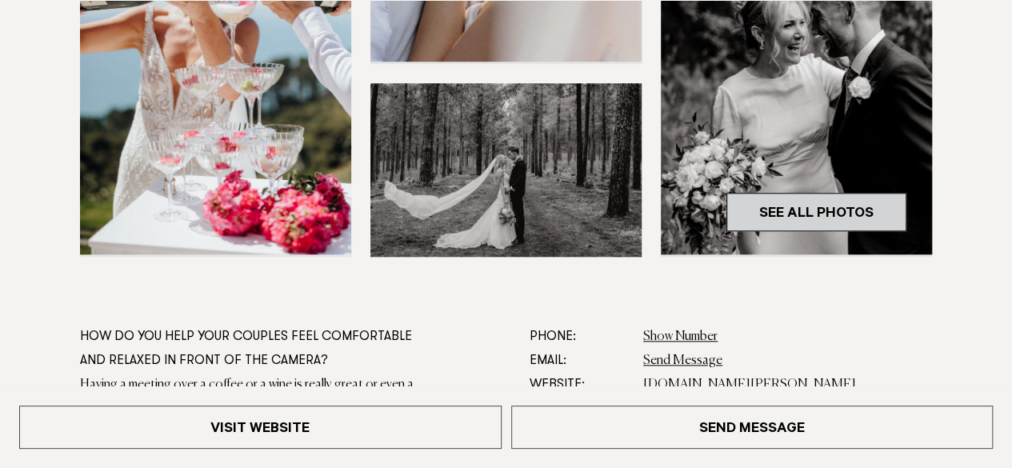
click at [770, 202] on link "See All Photos" at bounding box center [816, 212] width 180 height 38
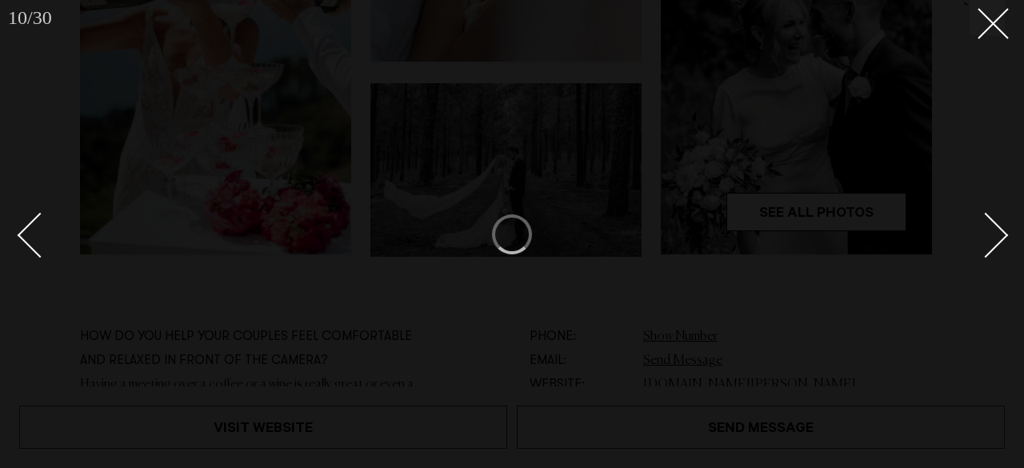
click at [1000, 219] on link at bounding box center [977, 234] width 56 height 80
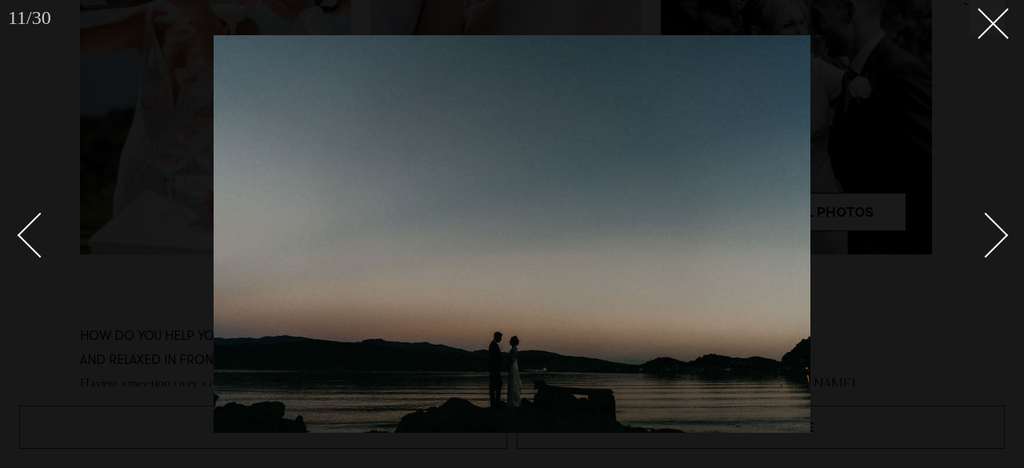
click at [1000, 219] on link at bounding box center [977, 234] width 56 height 80
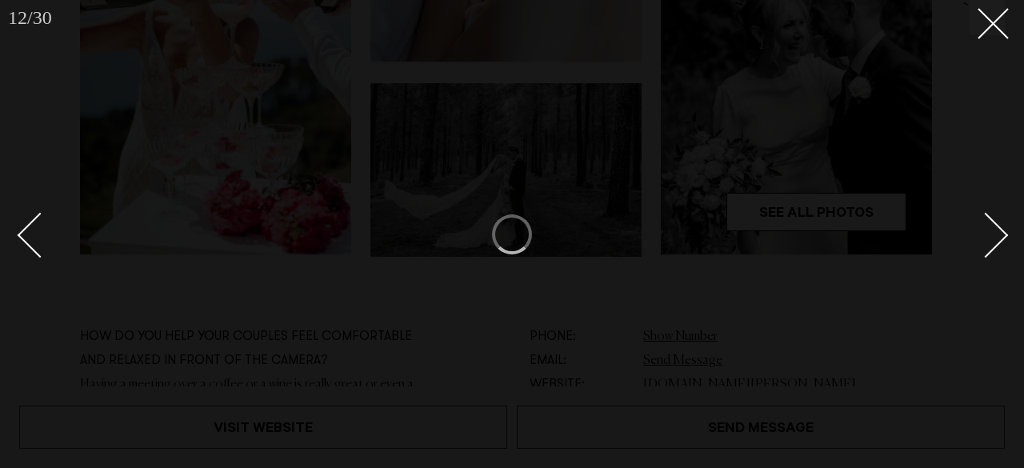
click at [1000, 219] on link at bounding box center [977, 234] width 56 height 80
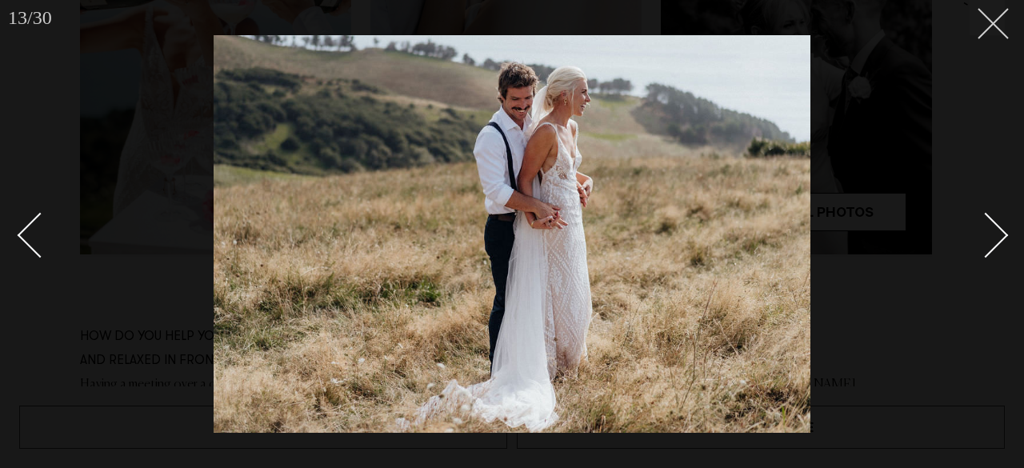
click at [993, 27] on button at bounding box center [986, 17] width 35 height 35
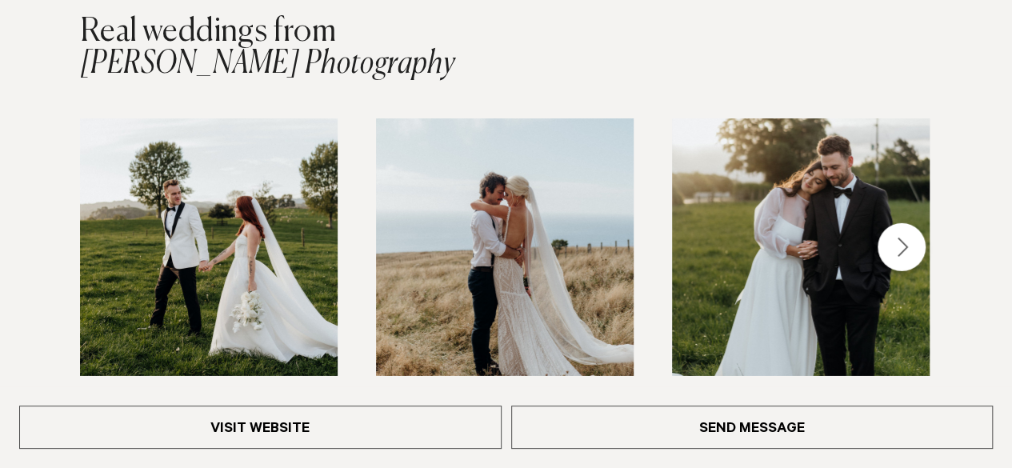
scroll to position [2412, 0]
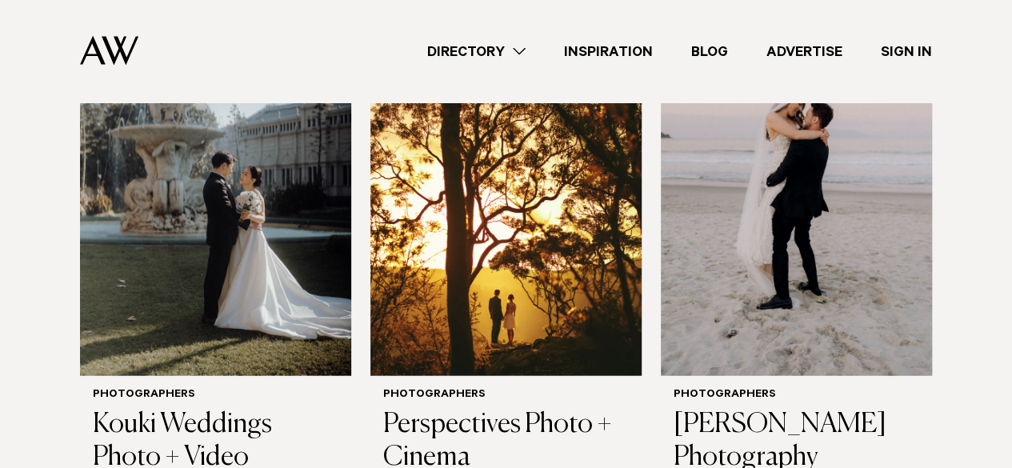
scroll to position [2030, 0]
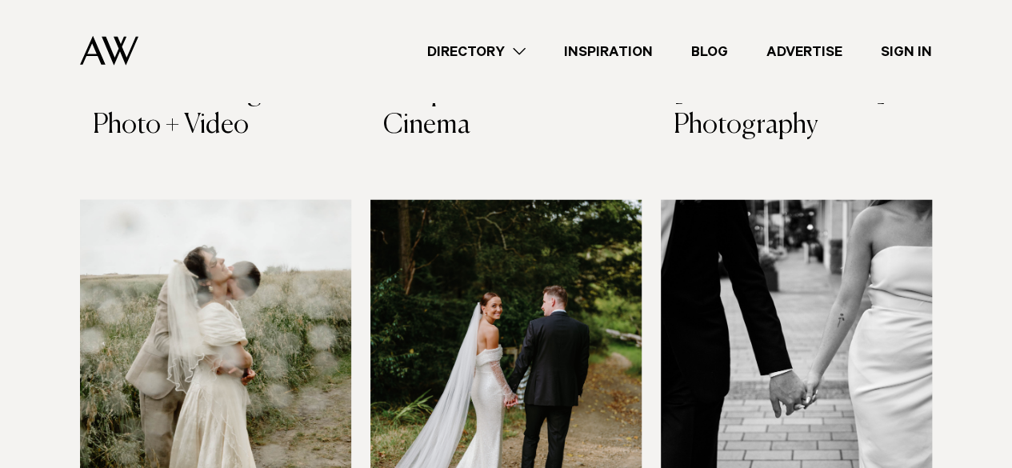
click at [259, 246] on img at bounding box center [215, 382] width 271 height 364
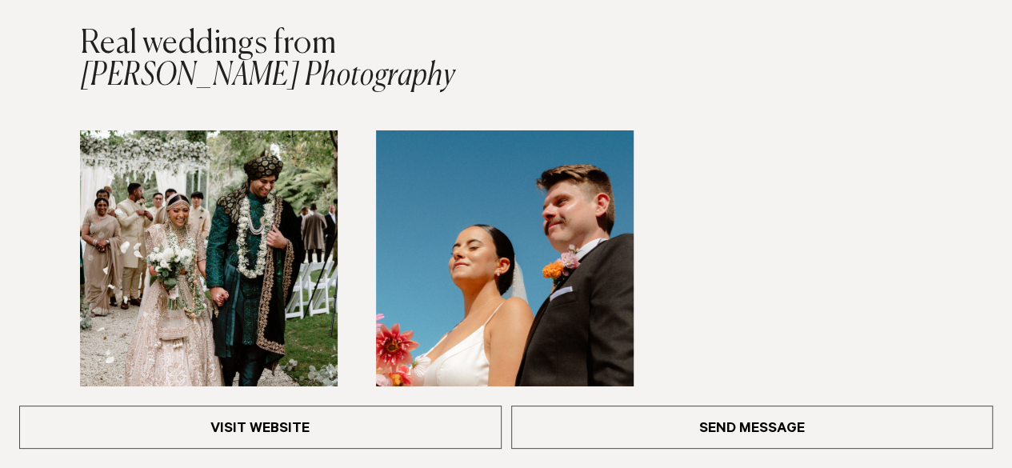
scroll to position [2425, 0]
